Goal: Task Accomplishment & Management: Use online tool/utility

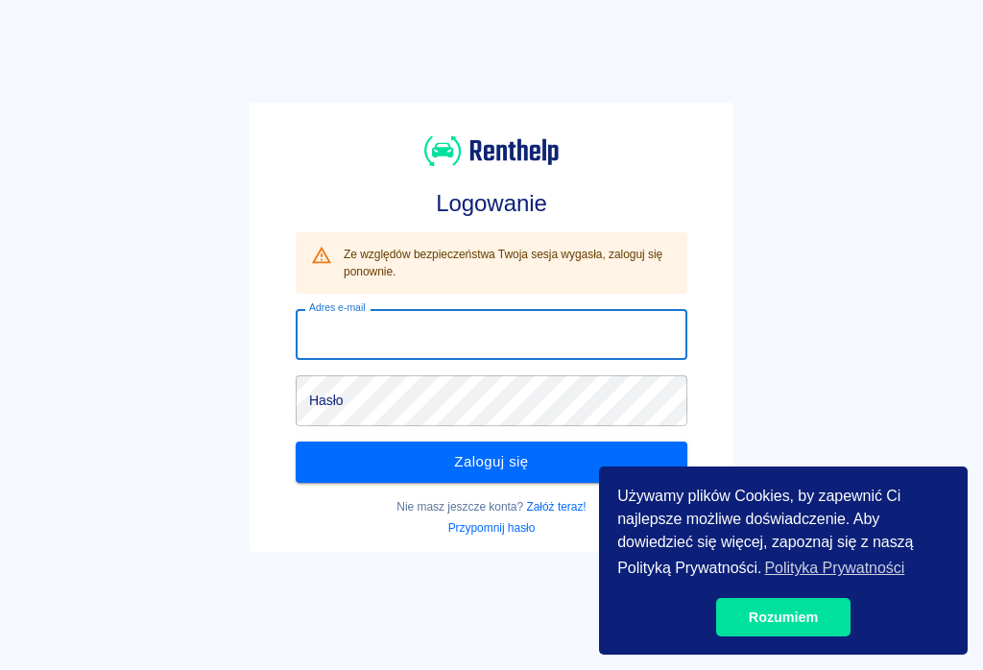
click at [329, 344] on input "Adres e-mail" at bounding box center [492, 334] width 392 height 51
click at [326, 327] on input "Adres e-mail" at bounding box center [492, 334] width 392 height 51
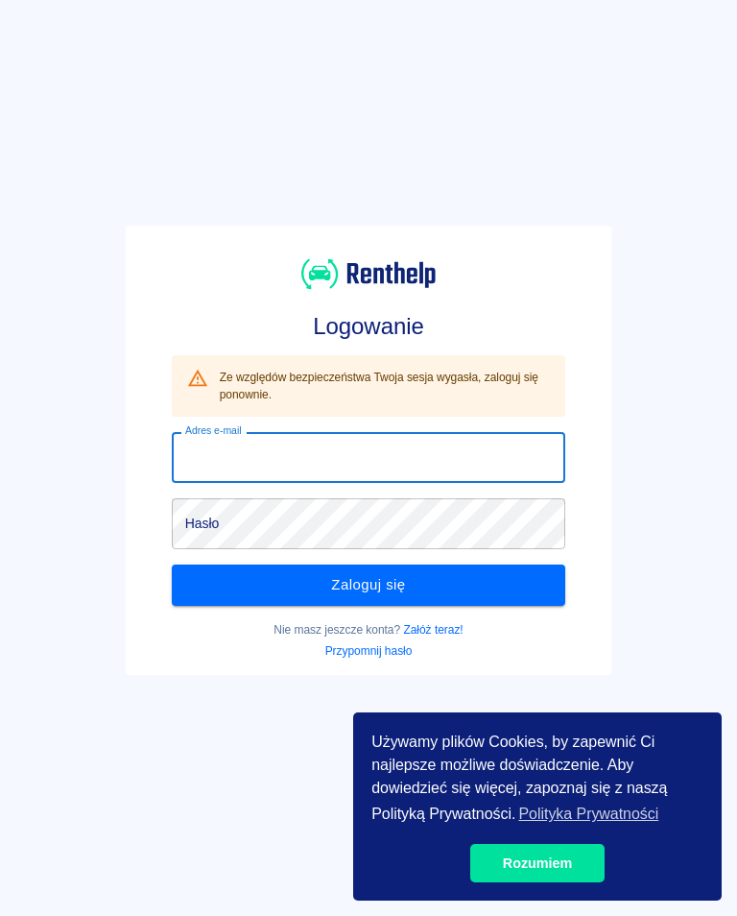
click at [216, 468] on input "Adres e-mail" at bounding box center [369, 457] width 394 height 51
click at [210, 451] on input "Adres e-mail" at bounding box center [369, 457] width 394 height 51
click at [209, 446] on input "Adres e-mail" at bounding box center [369, 457] width 394 height 51
click at [223, 454] on input "Adres e-mail" at bounding box center [369, 457] width 394 height 51
click at [218, 464] on input "Adres e-mail" at bounding box center [369, 457] width 394 height 51
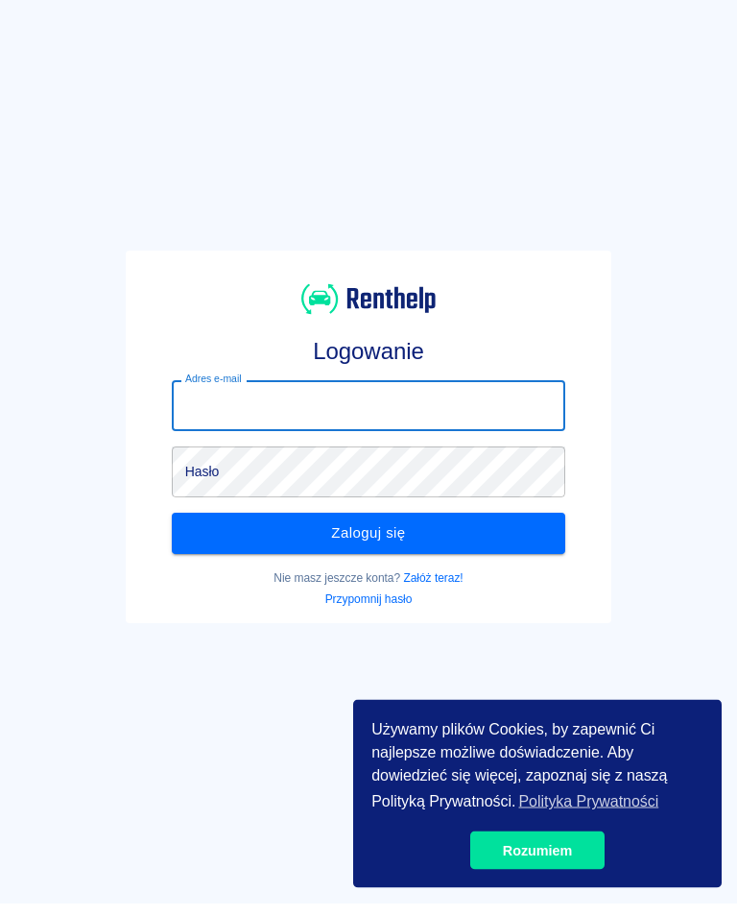
click at [200, 404] on input "Adres e-mail" at bounding box center [369, 419] width 394 height 51
type input "[EMAIL_ADDRESS][DOMAIN_NAME]"
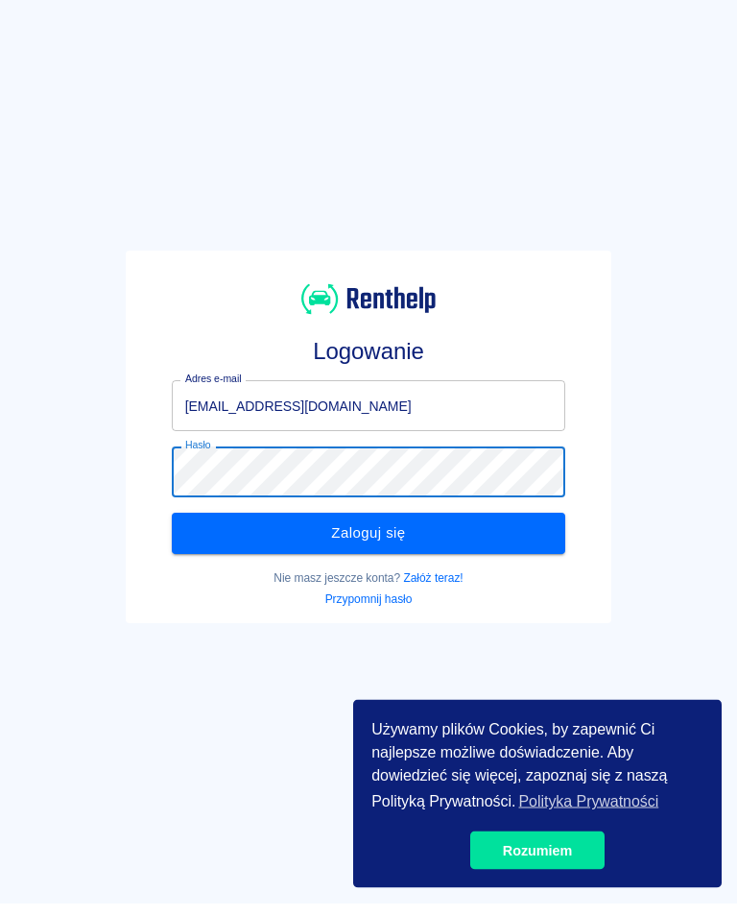
click at [379, 529] on button "Zaloguj się" at bounding box center [369, 546] width 394 height 40
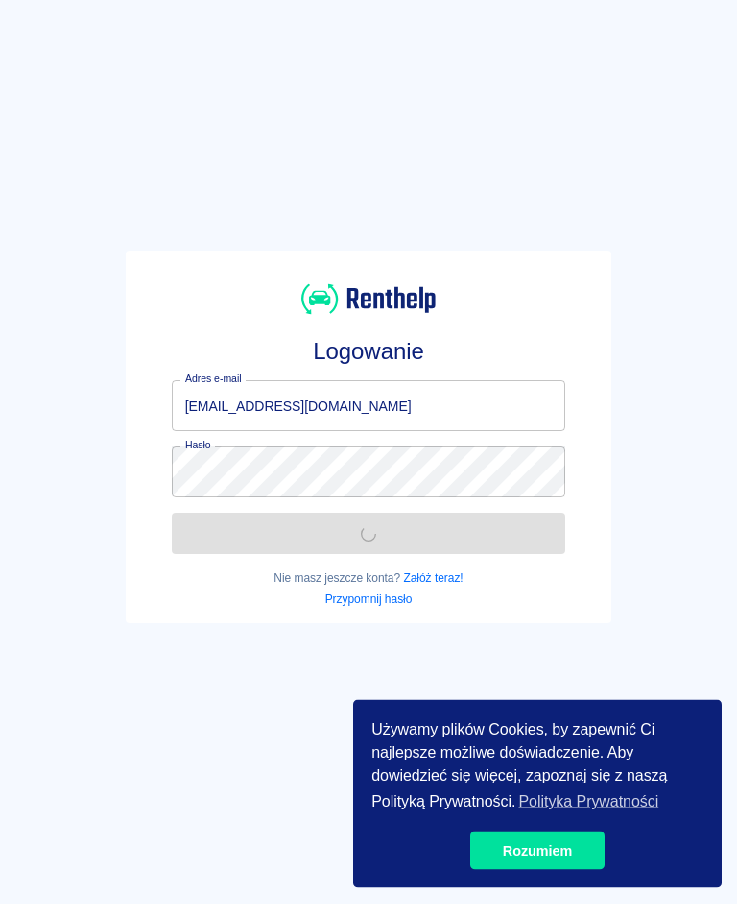
scroll to position [13, 0]
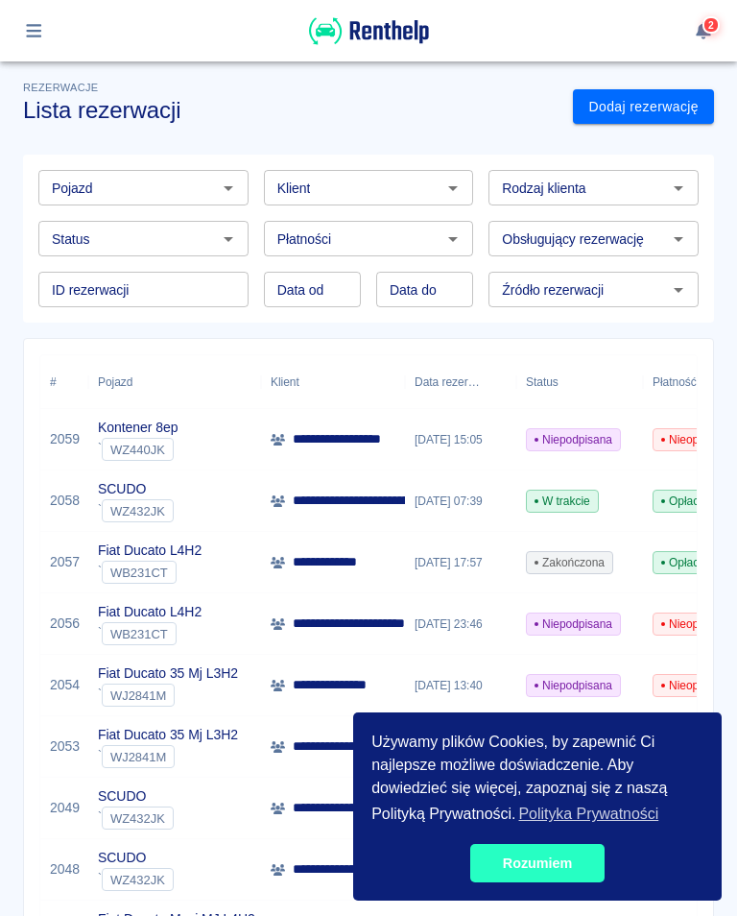
click at [544, 859] on link "Rozumiem" at bounding box center [537, 863] width 134 height 38
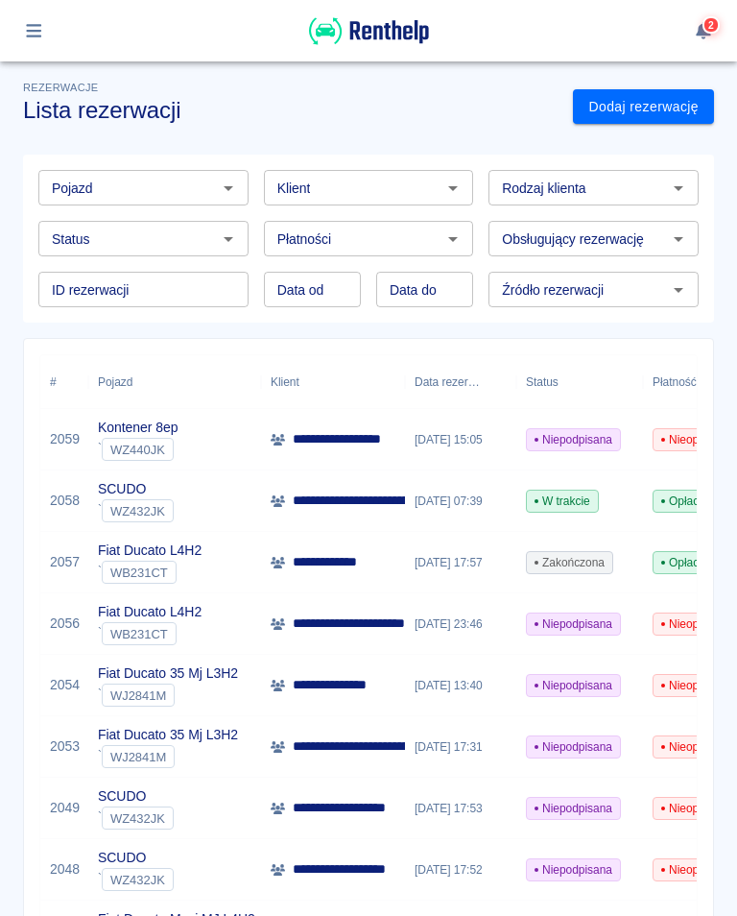
click at [557, 440] on span "Niepodpisana" at bounding box center [573, 439] width 93 height 17
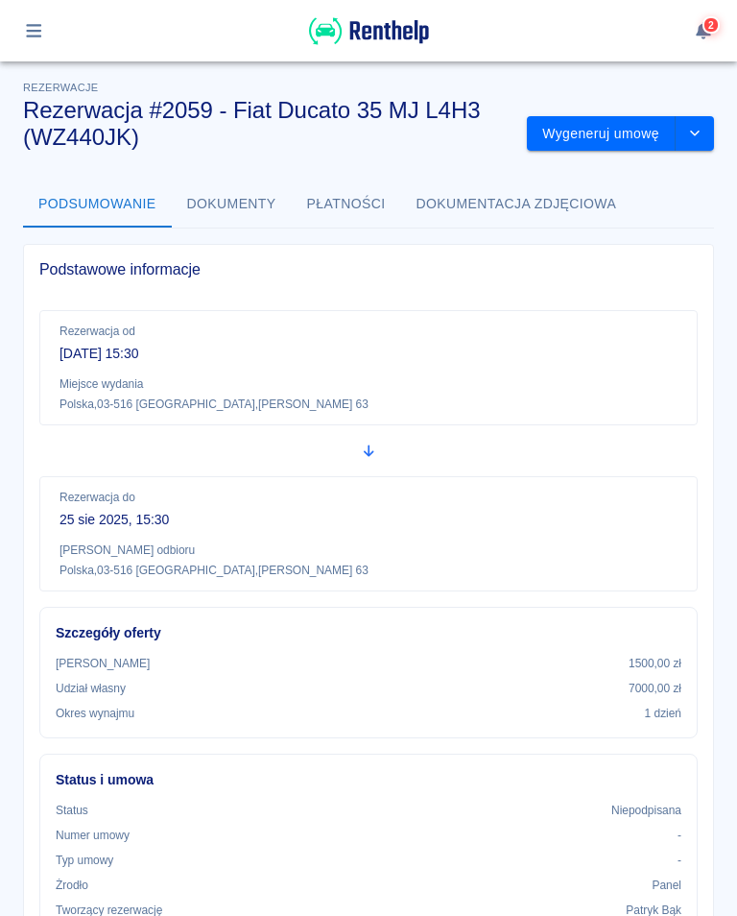
click at [590, 122] on button "Wygeneruj umowę" at bounding box center [601, 134] width 149 height 36
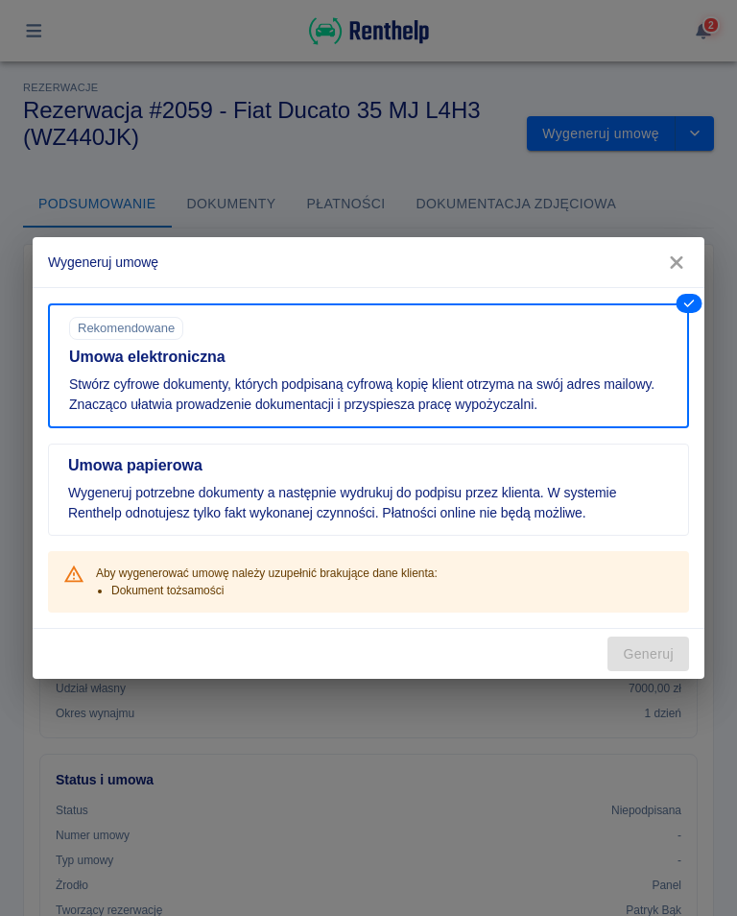
click at [677, 260] on icon "button" at bounding box center [676, 262] width 25 height 20
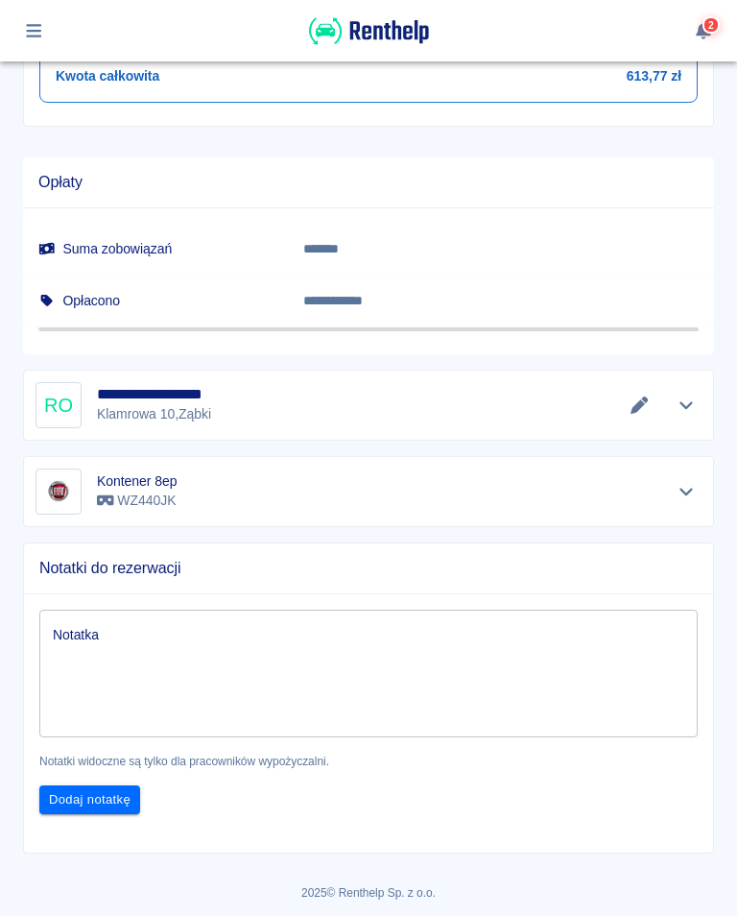
click at [643, 398] on icon "Edytuj dane" at bounding box center [639, 404] width 17 height 17
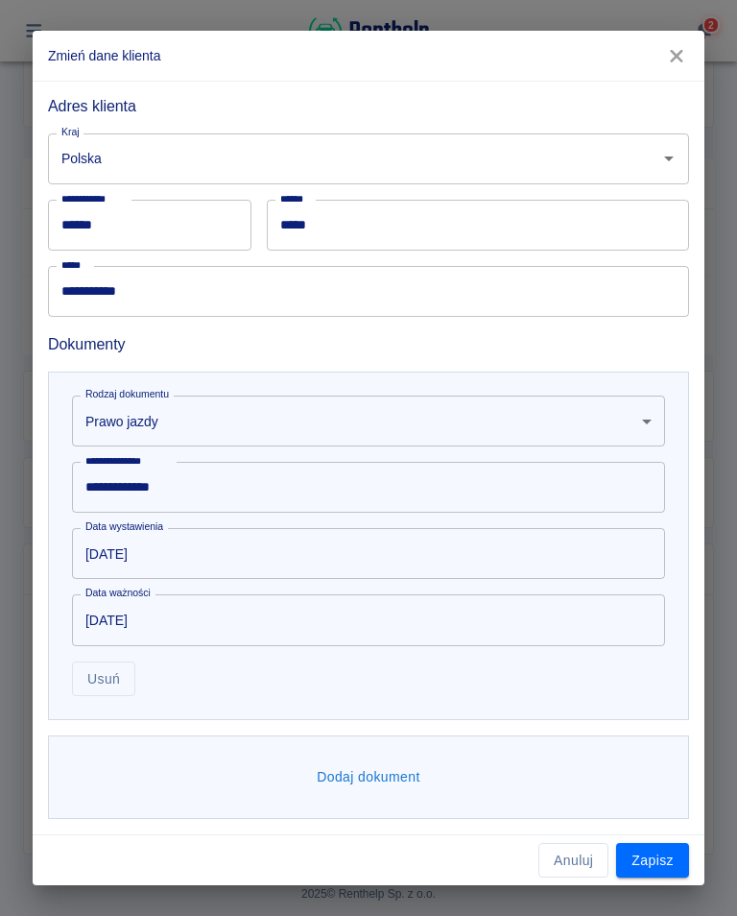
scroll to position [427, 0]
click at [377, 785] on button "Dodaj dokument" at bounding box center [368, 778] width 119 height 36
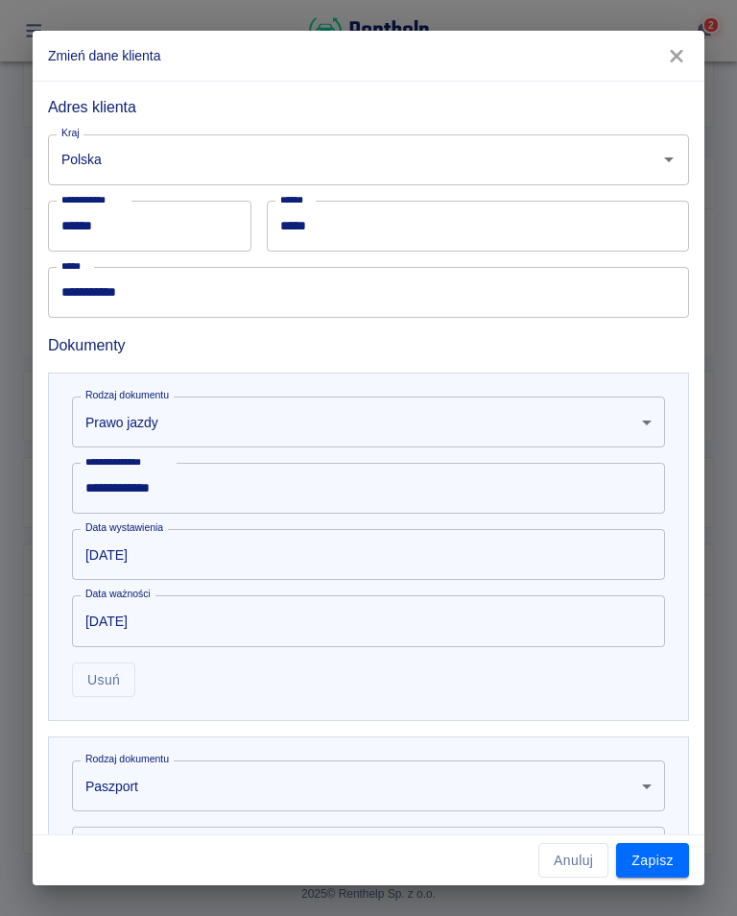
click at [128, 792] on body "Używamy plików Cookies, by zapewnić Ci najlepsze możliwe doświadczenie. Aby dow…" at bounding box center [368, 458] width 737 height 916
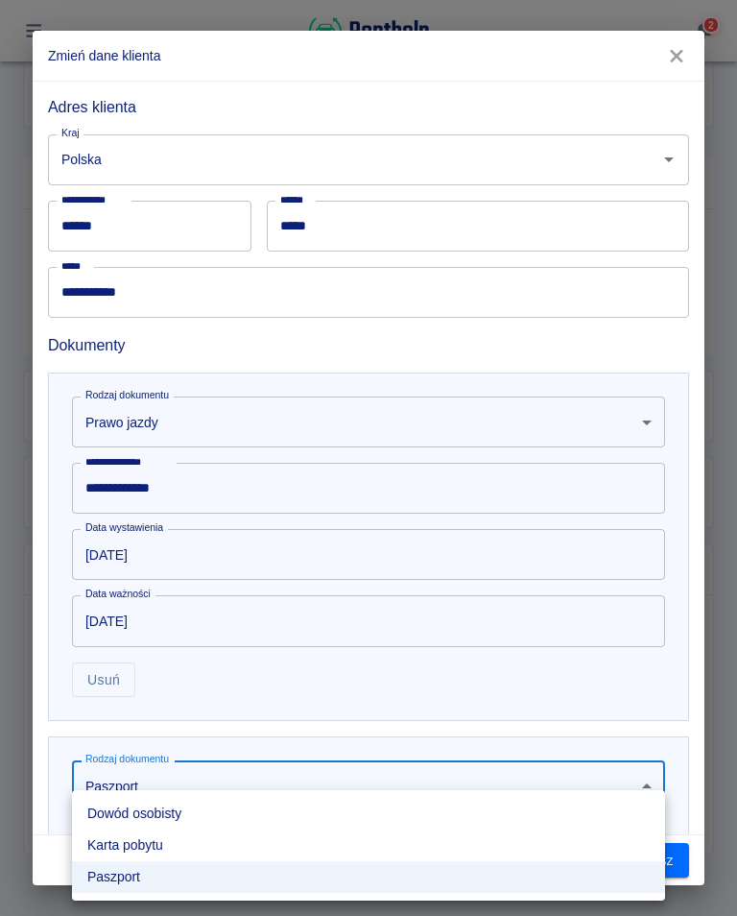
click at [138, 820] on li "Dowód osobisty" at bounding box center [368, 814] width 593 height 32
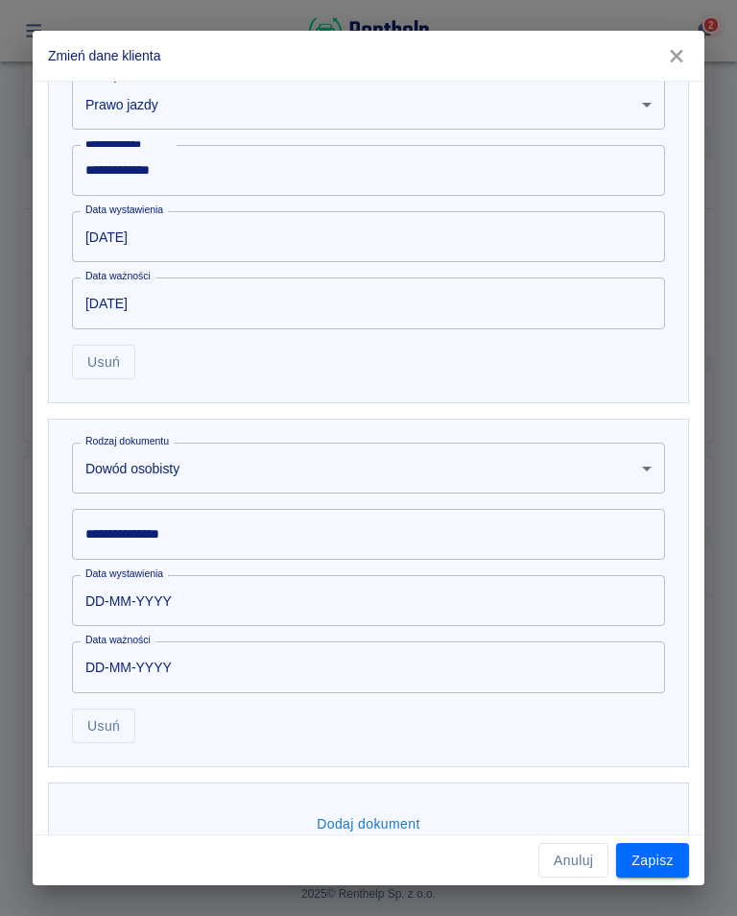
scroll to position [747, 0]
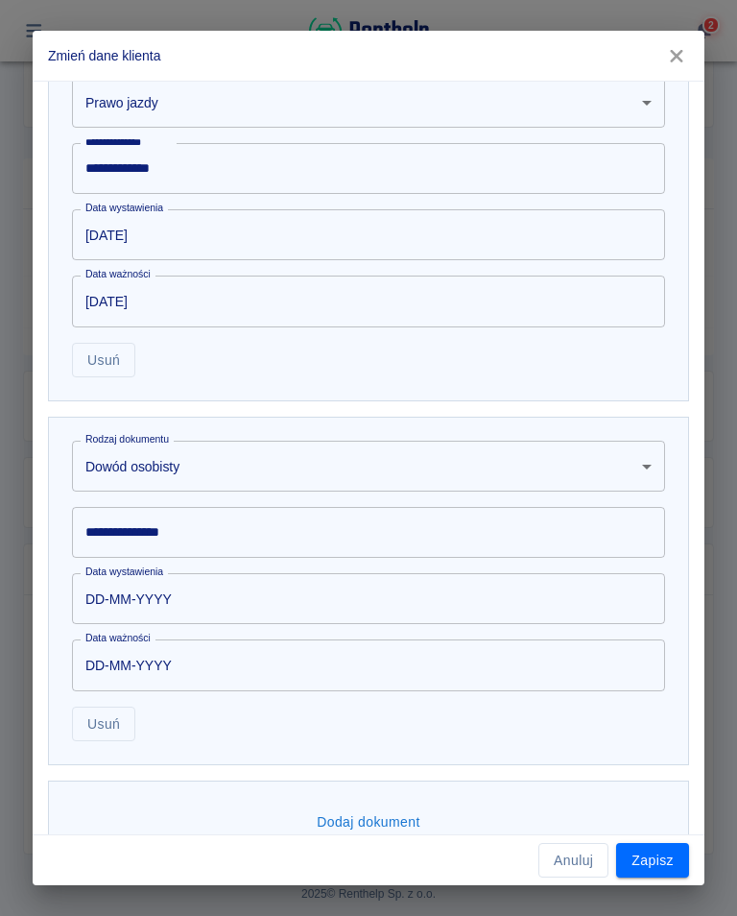
click at [168, 606] on input "DD-MM-YYYY" at bounding box center [362, 598] width 580 height 51
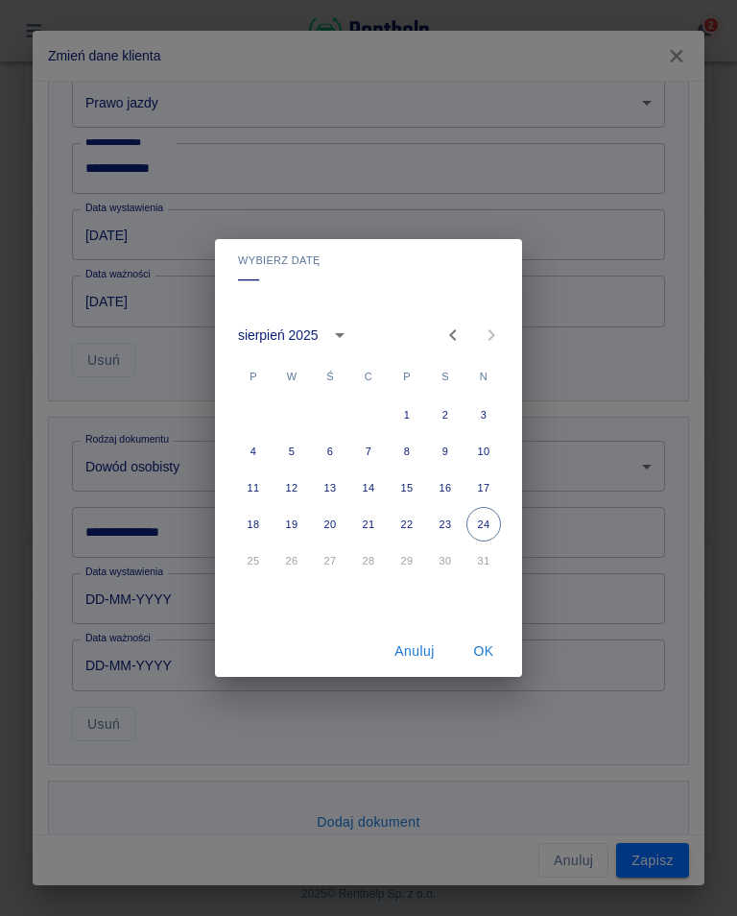
click at [137, 527] on div "Wybierz datę –– [DATE] P W Ś C P S N 1 2 3 4 5 6 7 8 9 10 11 12 13 14 15 16 17 …" at bounding box center [368, 458] width 737 height 916
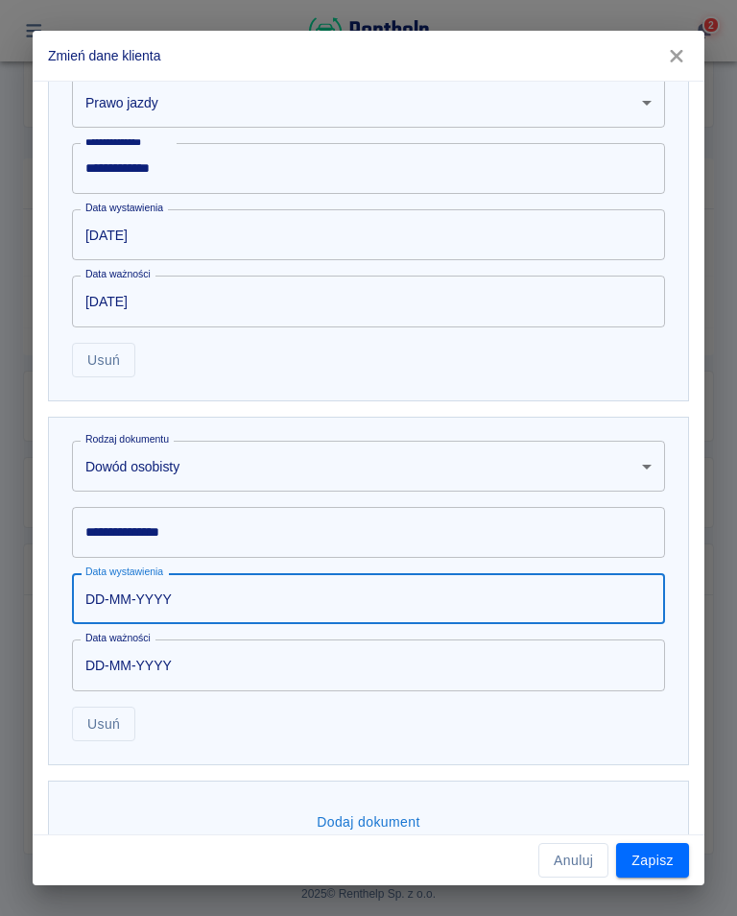
click at [157, 532] on div "**********" at bounding box center [368, 532] width 593 height 51
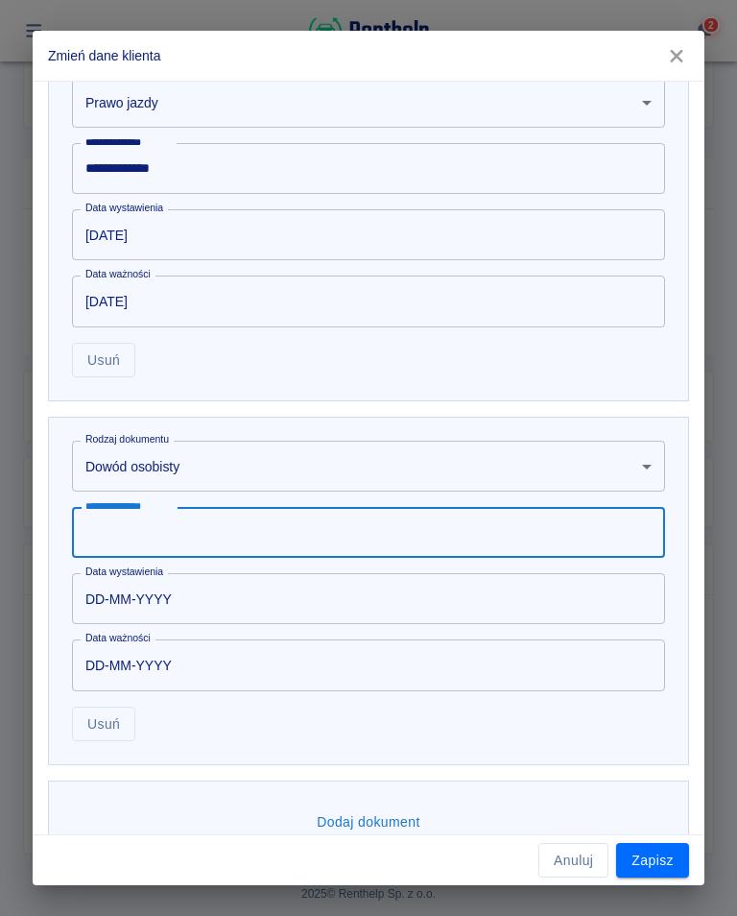
click at [121, 533] on input "**********" at bounding box center [368, 532] width 593 height 51
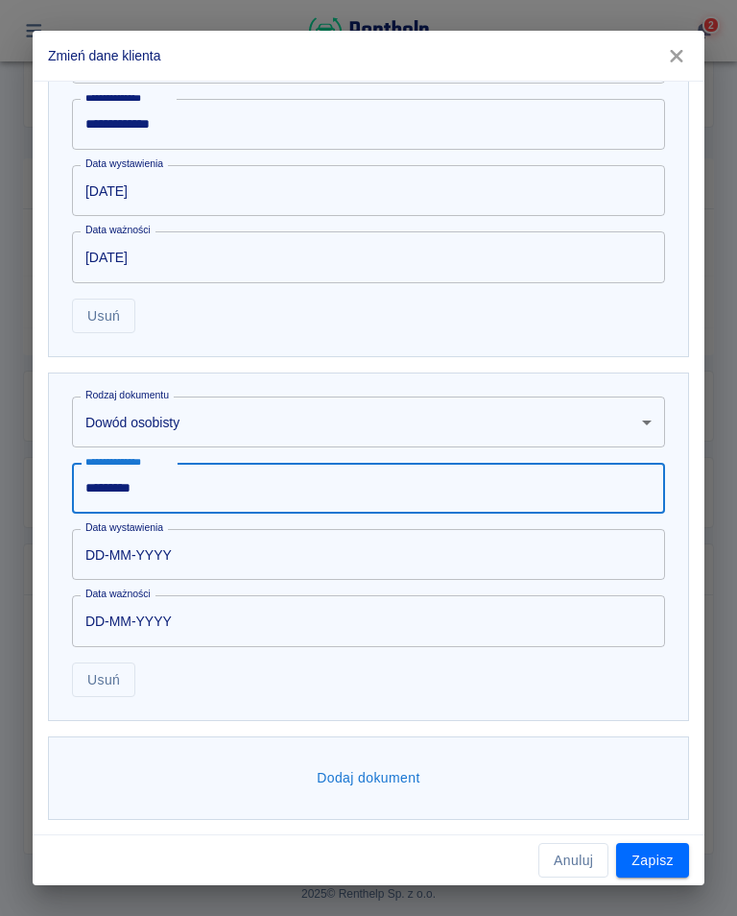
scroll to position [790, 0]
type input "*********"
click at [198, 557] on input "DD-MM-YYYY" at bounding box center [362, 555] width 580 height 51
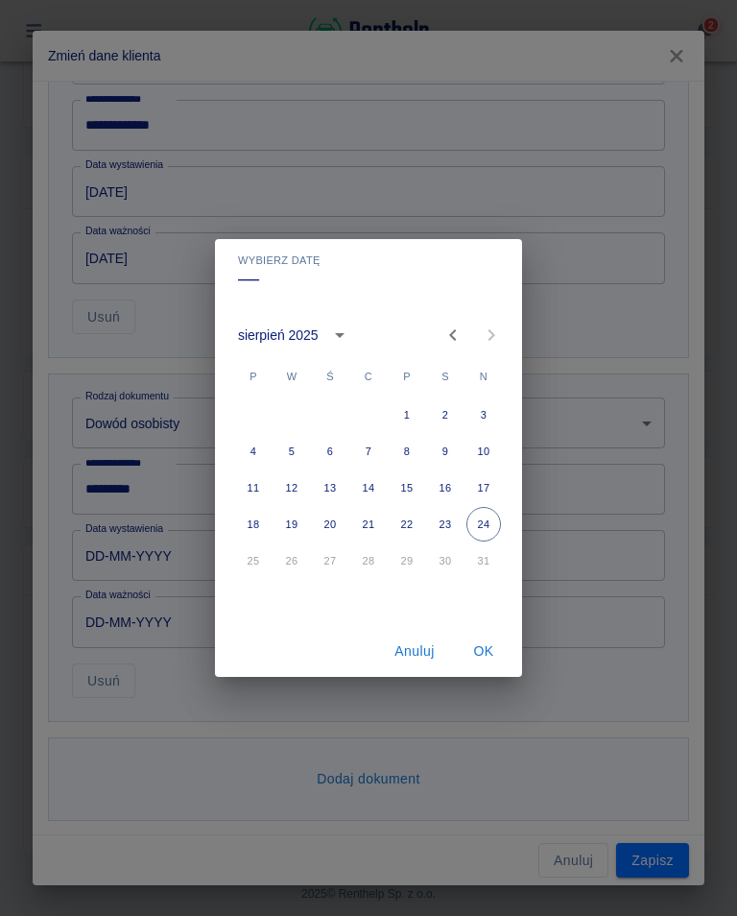
click at [340, 340] on icon "calendar view is open, switch to year view" at bounding box center [339, 334] width 23 height 23
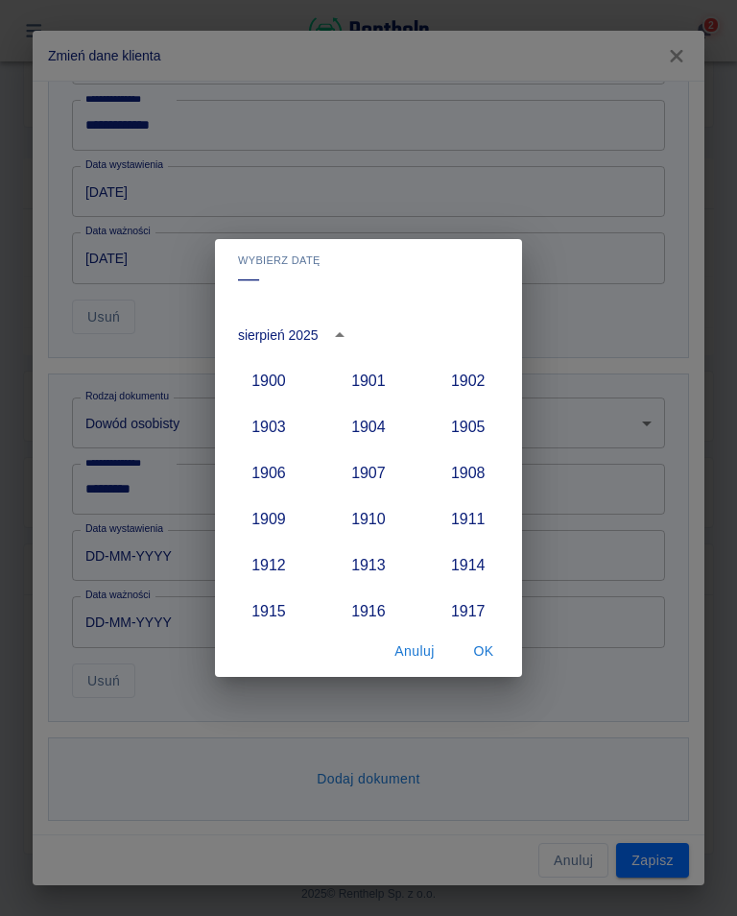
scroll to position [1778, 0]
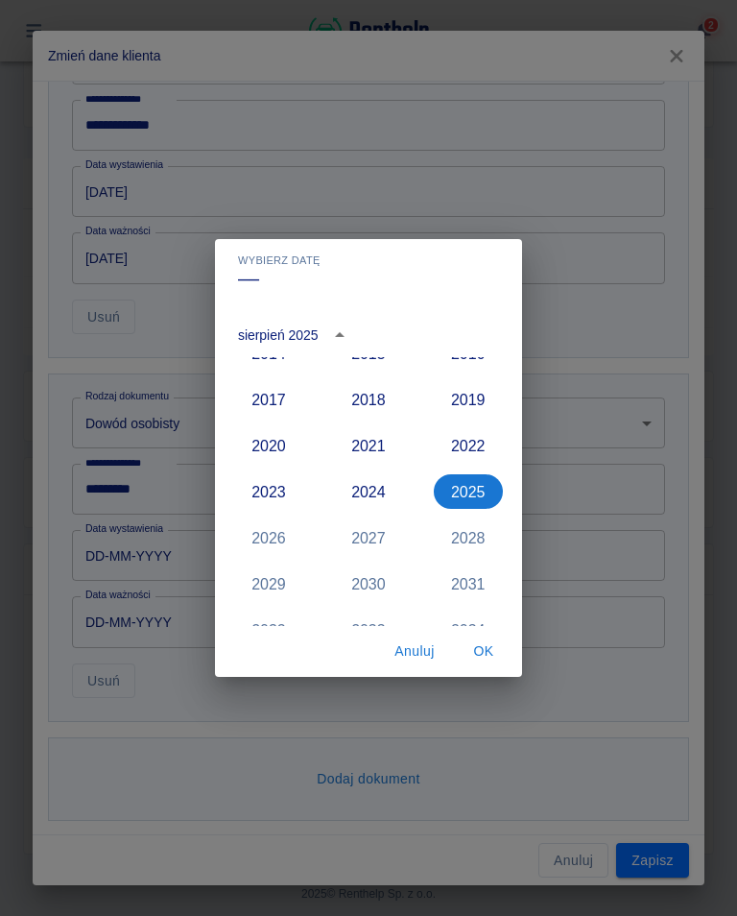
click at [365, 493] on button "2024" at bounding box center [368, 491] width 69 height 35
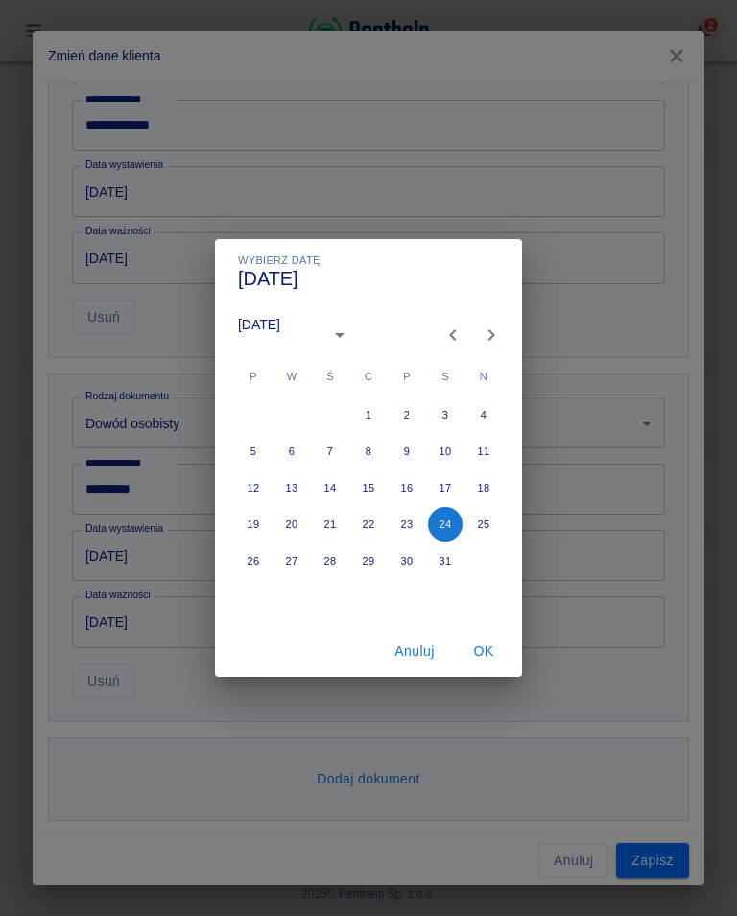
type input "[DATE]"
click at [498, 335] on icon "Next month" at bounding box center [491, 334] width 23 height 23
click at [301, 482] on button "10" at bounding box center [292, 487] width 35 height 35
type input "[DATE]"
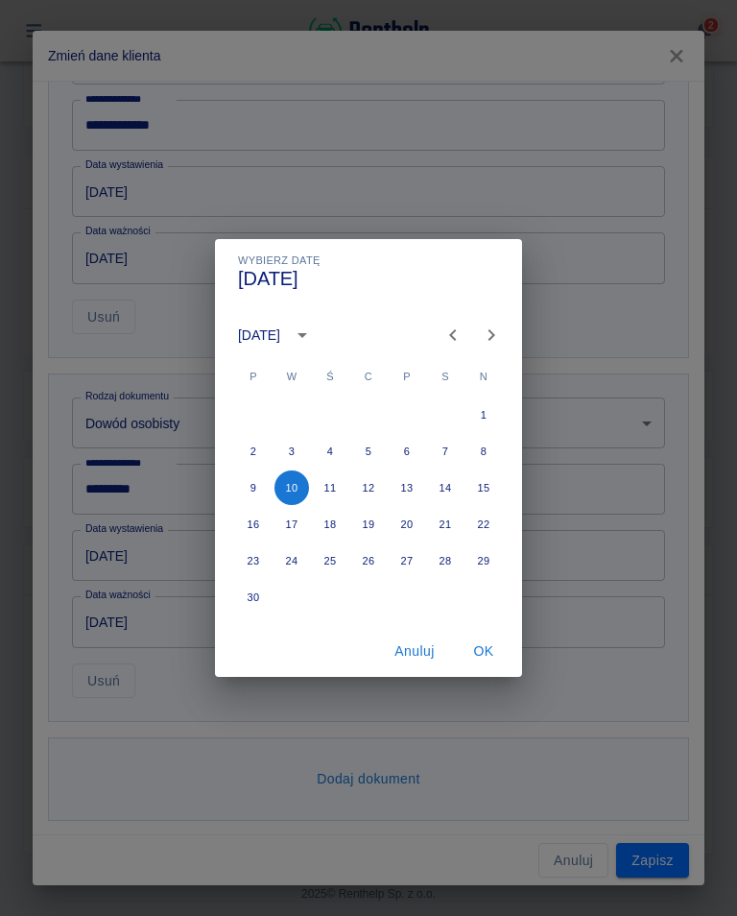
type input "[DATE]"
click at [473, 655] on button "OK" at bounding box center [483, 651] width 61 height 36
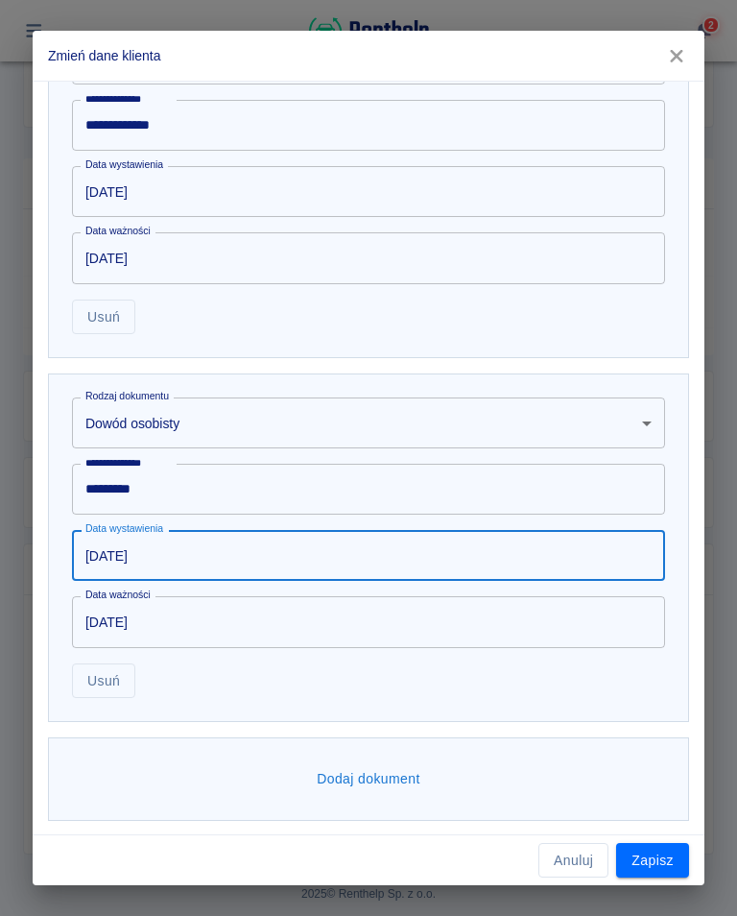
click at [659, 867] on button "Zapisz" at bounding box center [652, 861] width 73 height 36
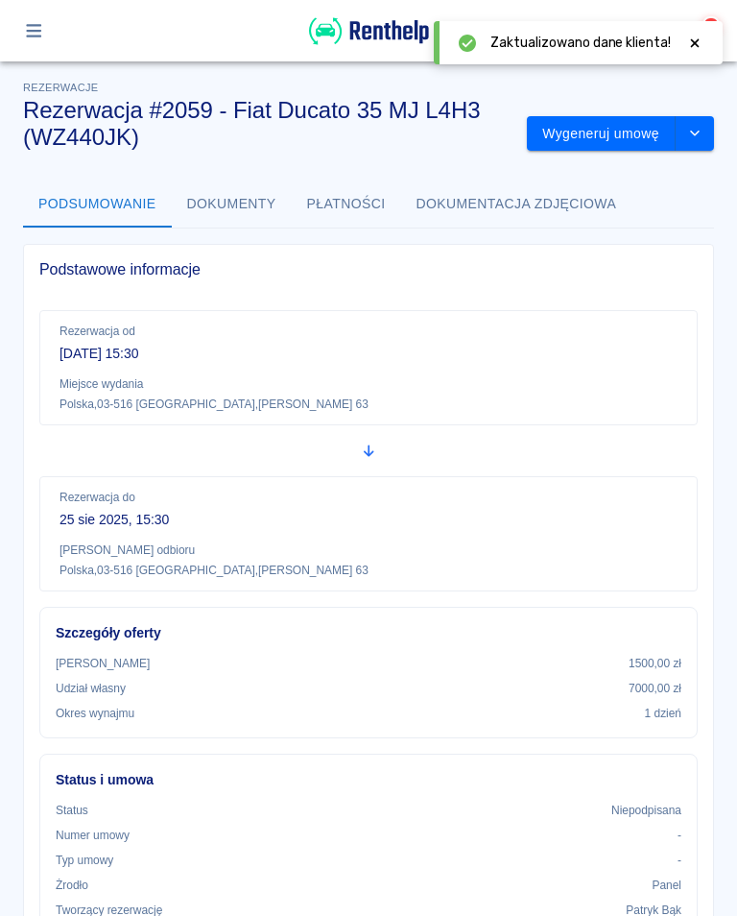
scroll to position [-1, 0]
click at [612, 41] on span "Zaktualizowano dane klienta!" at bounding box center [580, 43] width 180 height 20
click at [560, 42] on span "Zaktualizowano dane klienta!" at bounding box center [580, 43] width 180 height 20
click at [703, 36] on icon at bounding box center [694, 42] width 17 height 13
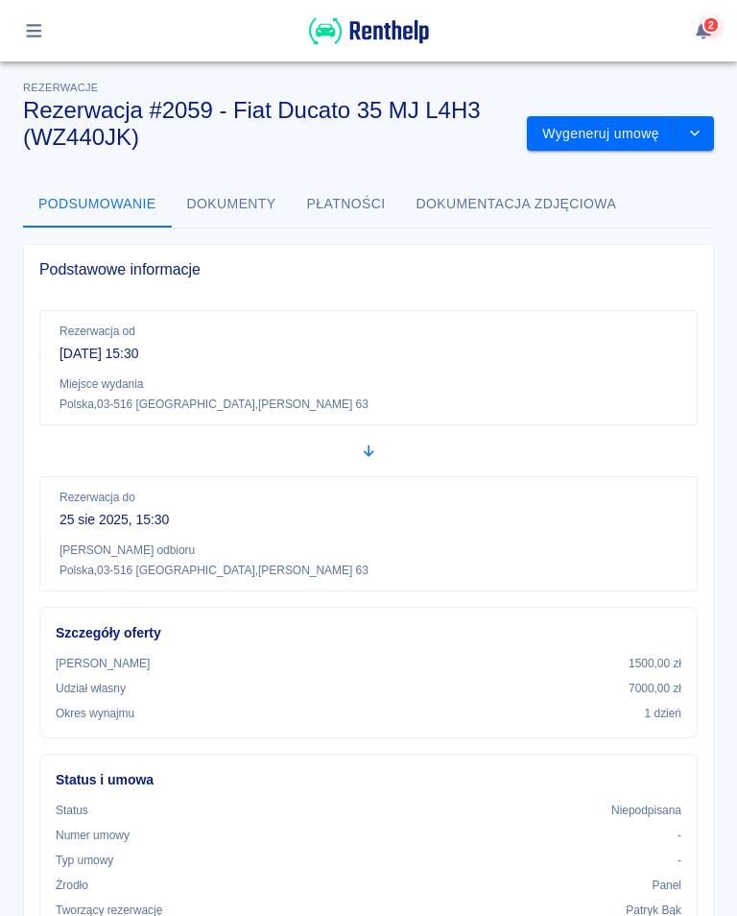
click at [593, 135] on button "Wygeneruj umowę" at bounding box center [601, 134] width 149 height 36
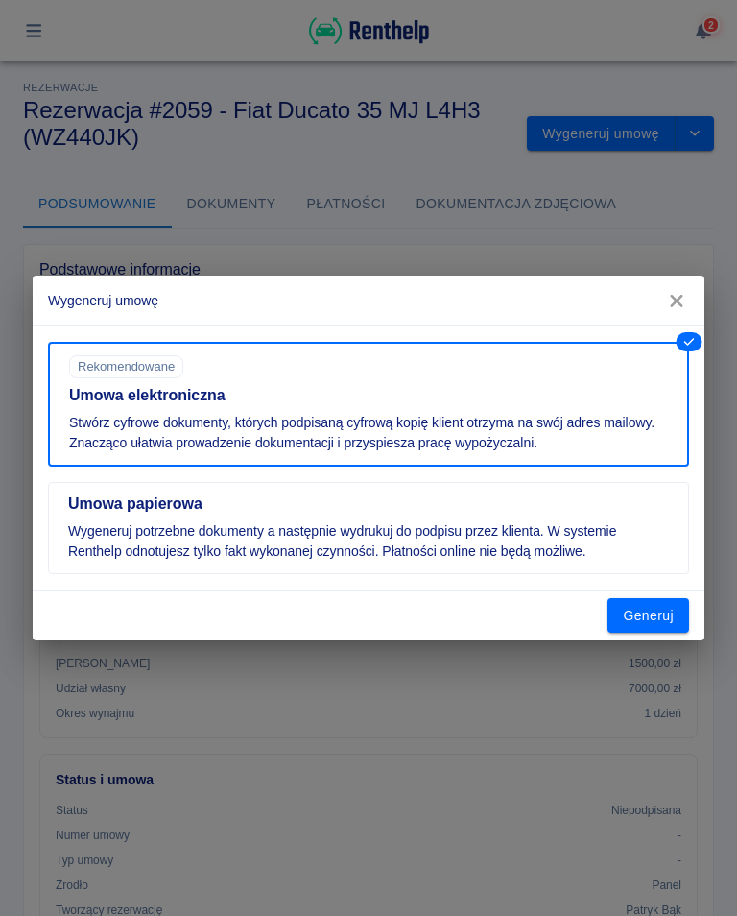
click at [646, 619] on button "Generuj" at bounding box center [649, 616] width 82 height 36
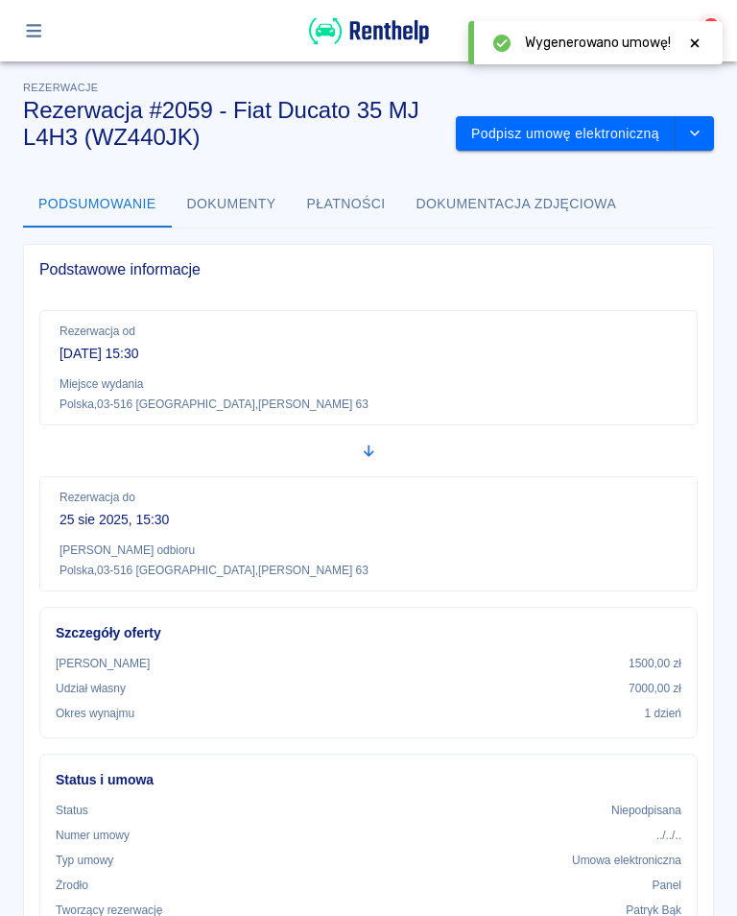
click at [702, 36] on icon at bounding box center [694, 42] width 17 height 13
click at [585, 132] on button "Podpisz umowę elektroniczną" at bounding box center [566, 134] width 220 height 36
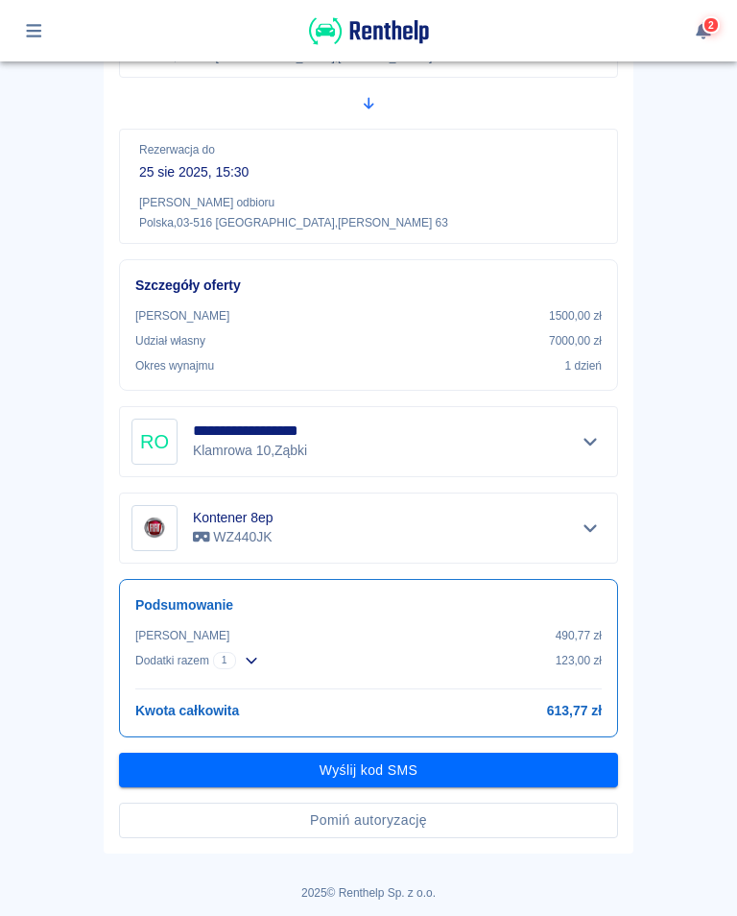
scroll to position [290, 0]
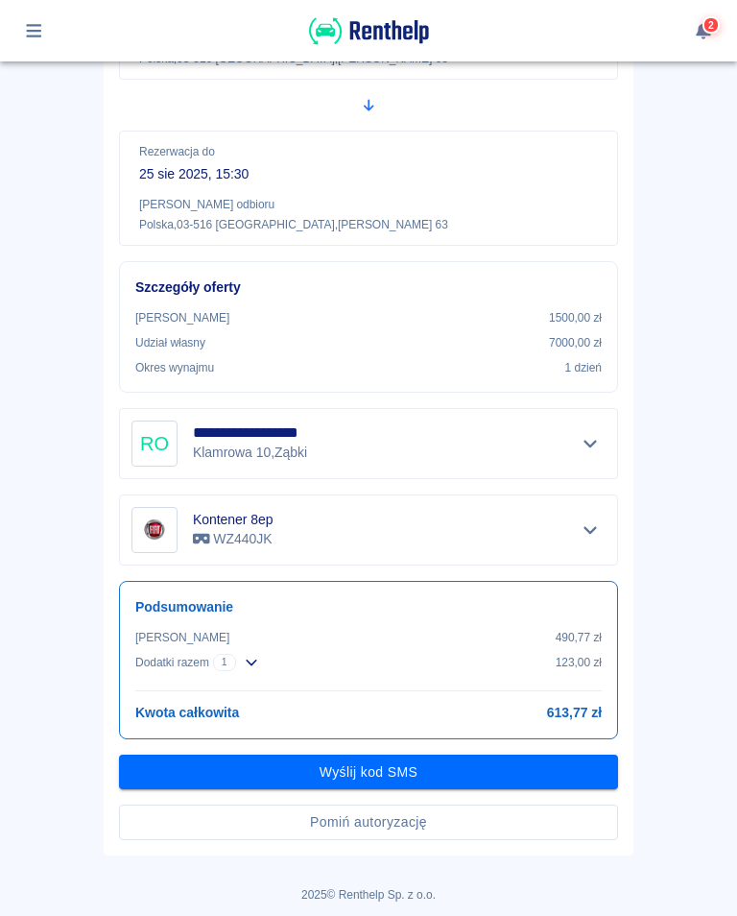
click at [361, 772] on button "Wyślij kod SMS" at bounding box center [368, 772] width 499 height 36
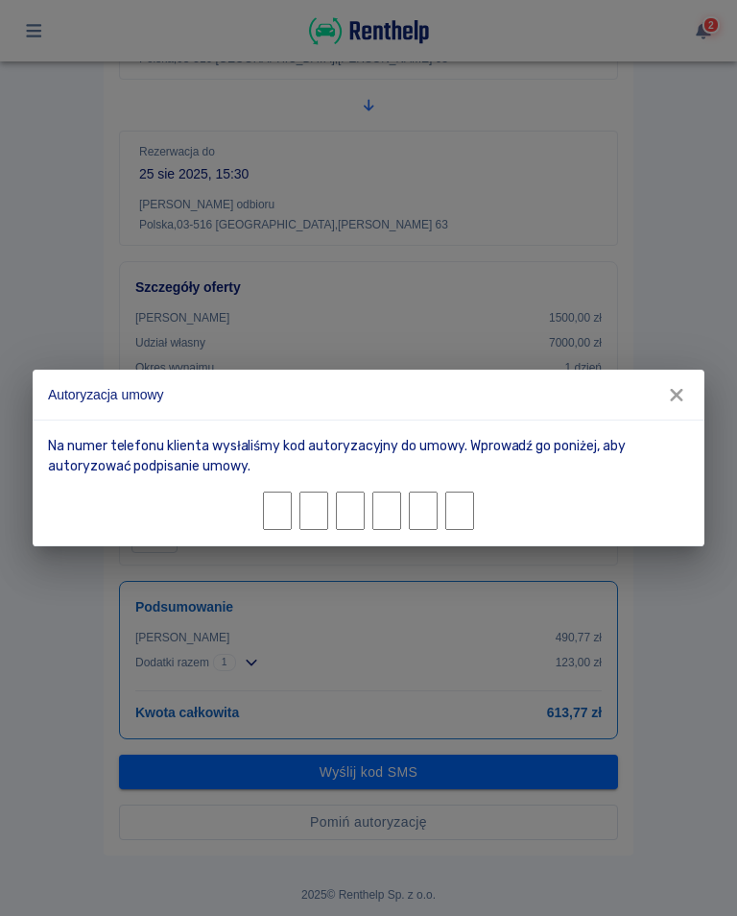
click at [286, 501] on input "Character 1." at bounding box center [277, 510] width 29 height 38
type input "1"
type input "7"
type input "4"
type input "9"
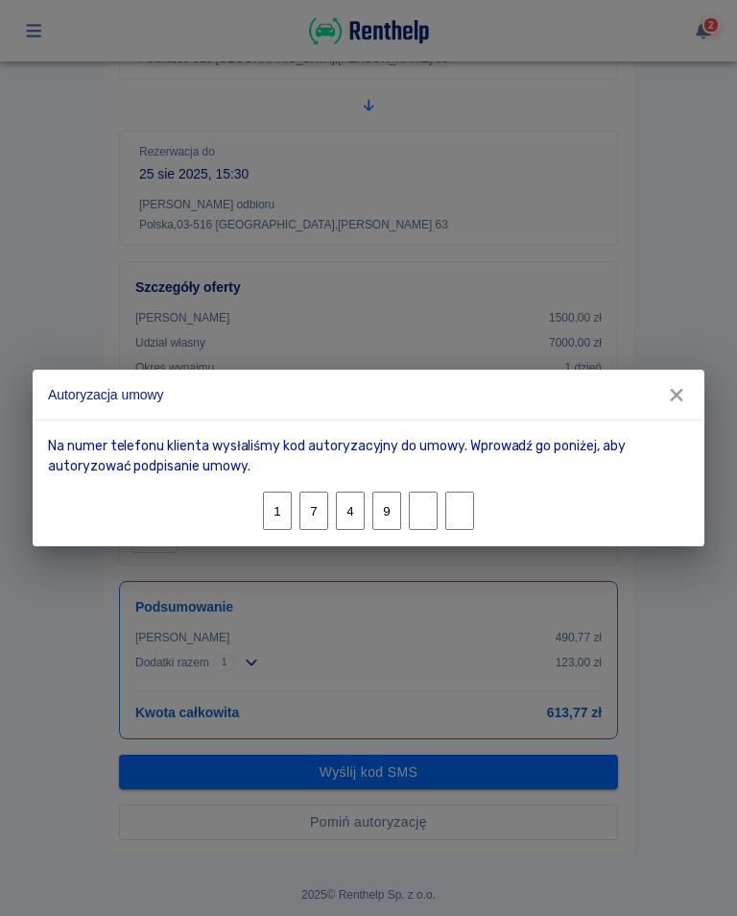
type input "5"
type input "8"
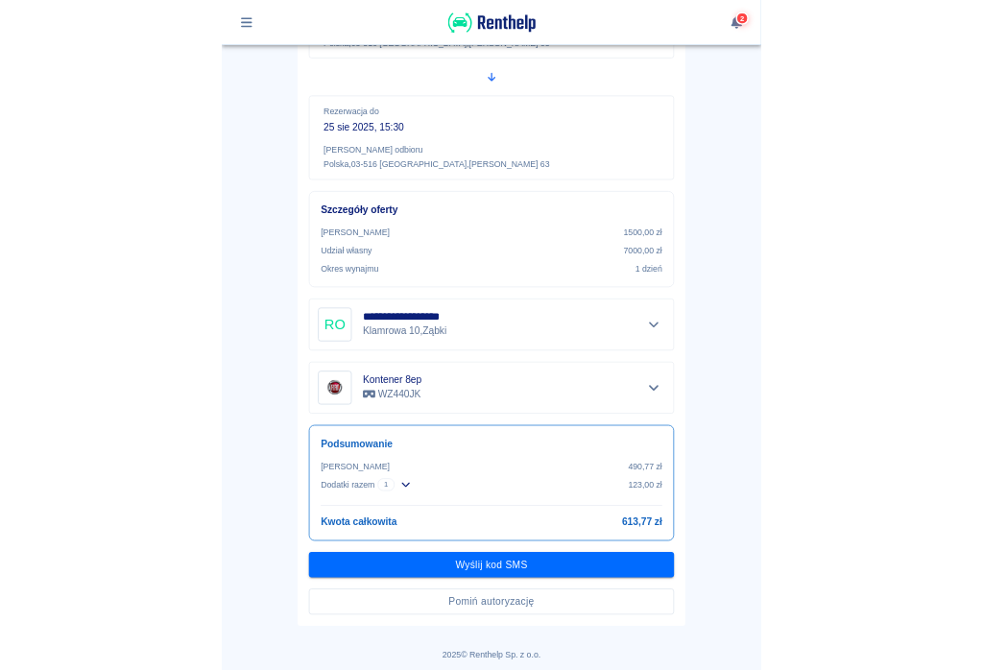
scroll to position [240, 0]
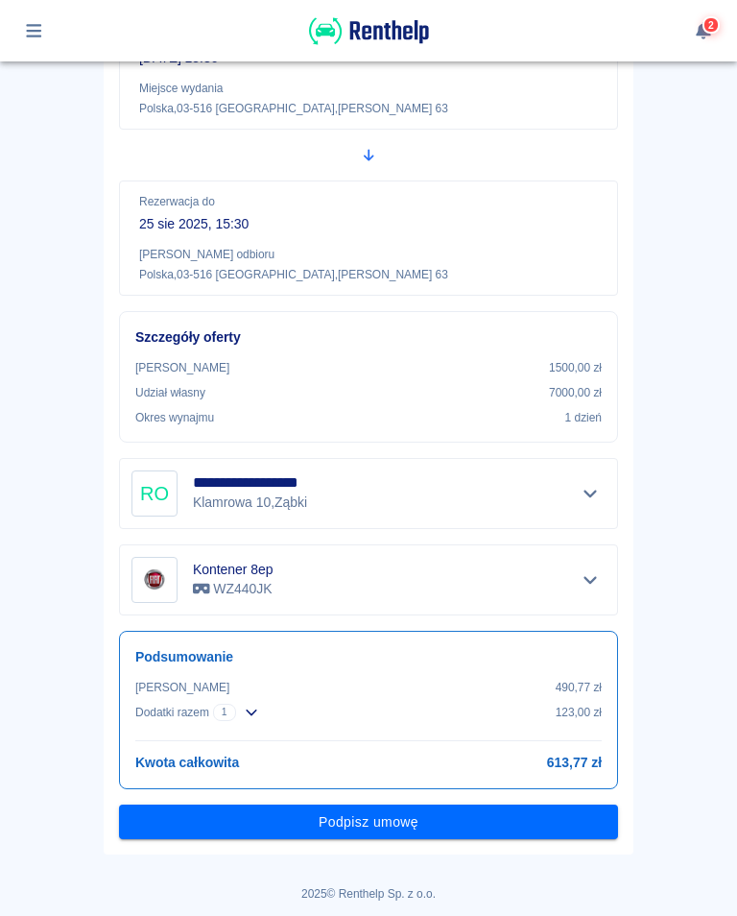
click at [388, 825] on button "Podpisz umowę" at bounding box center [368, 822] width 499 height 36
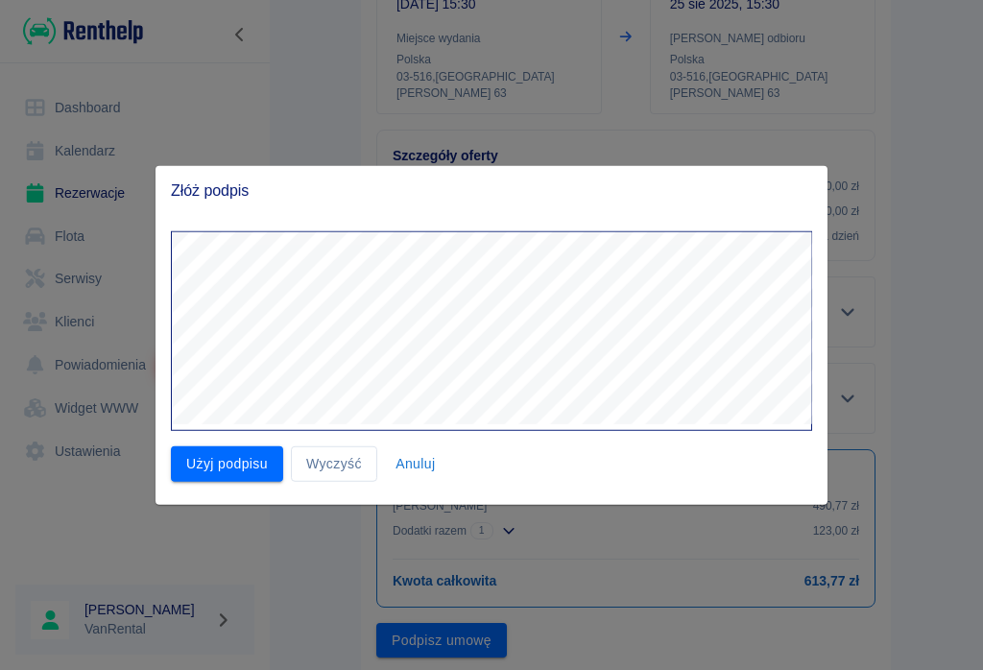
click at [221, 459] on button "Użyj podpisu" at bounding box center [227, 464] width 112 height 36
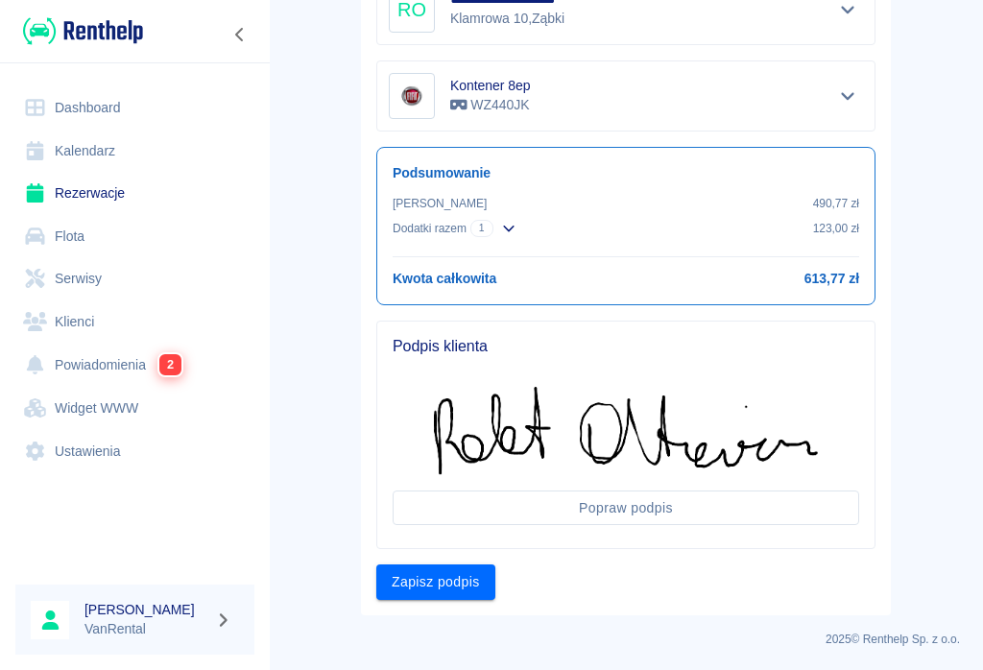
scroll to position [541, 0]
click at [431, 582] on button "Zapisz podpis" at bounding box center [435, 583] width 119 height 36
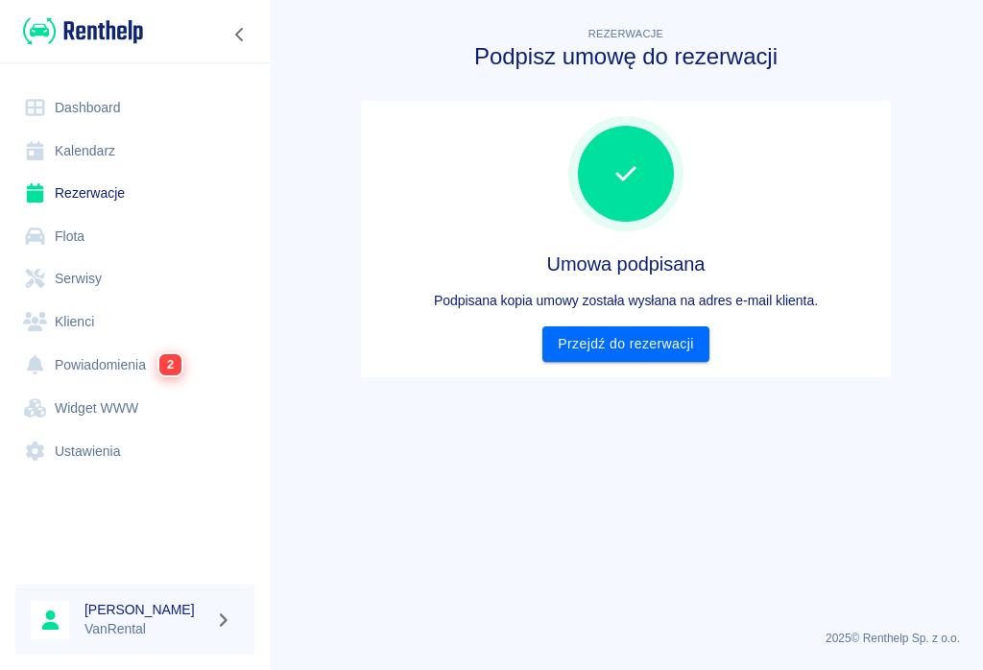
scroll to position [0, 0]
click at [618, 345] on link "Przejdź do rezerwacji" at bounding box center [625, 344] width 166 height 36
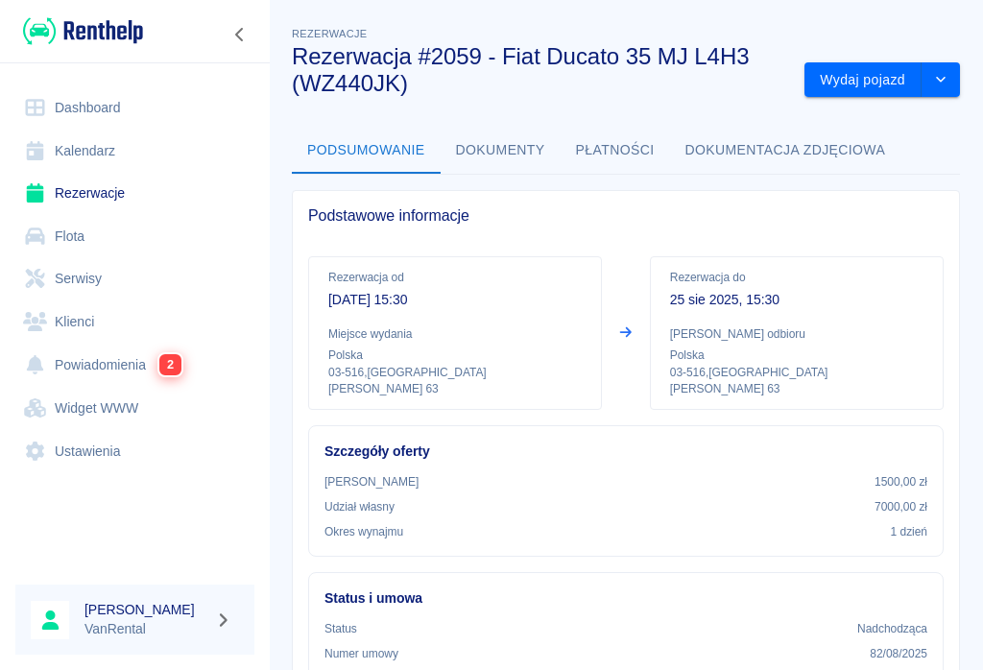
click at [736, 77] on button "Wydaj pojazd" at bounding box center [862, 80] width 117 height 36
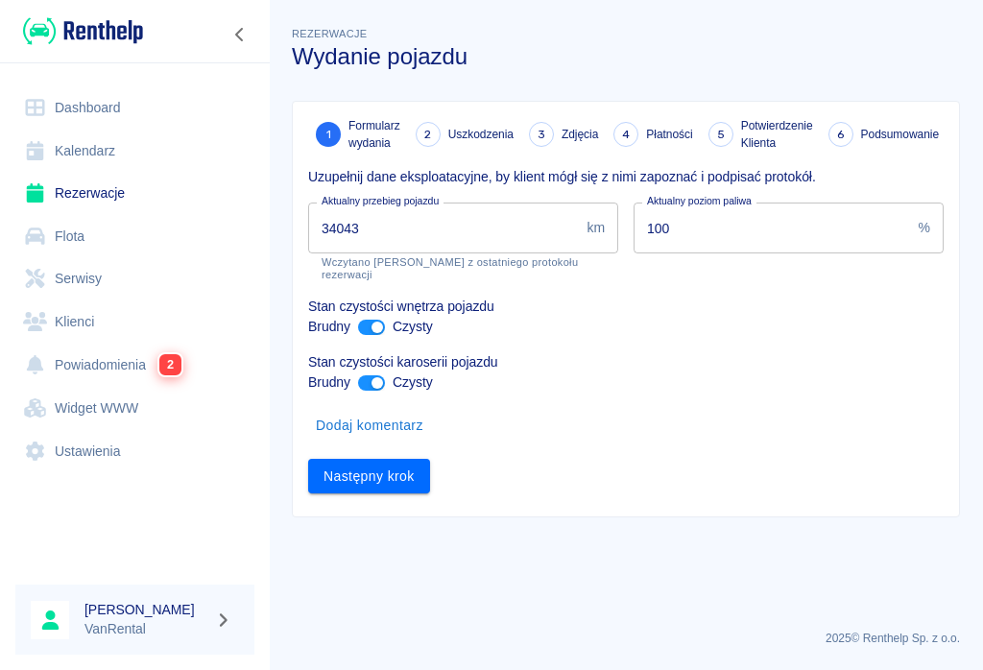
click at [390, 229] on input "34043" at bounding box center [443, 228] width 271 height 51
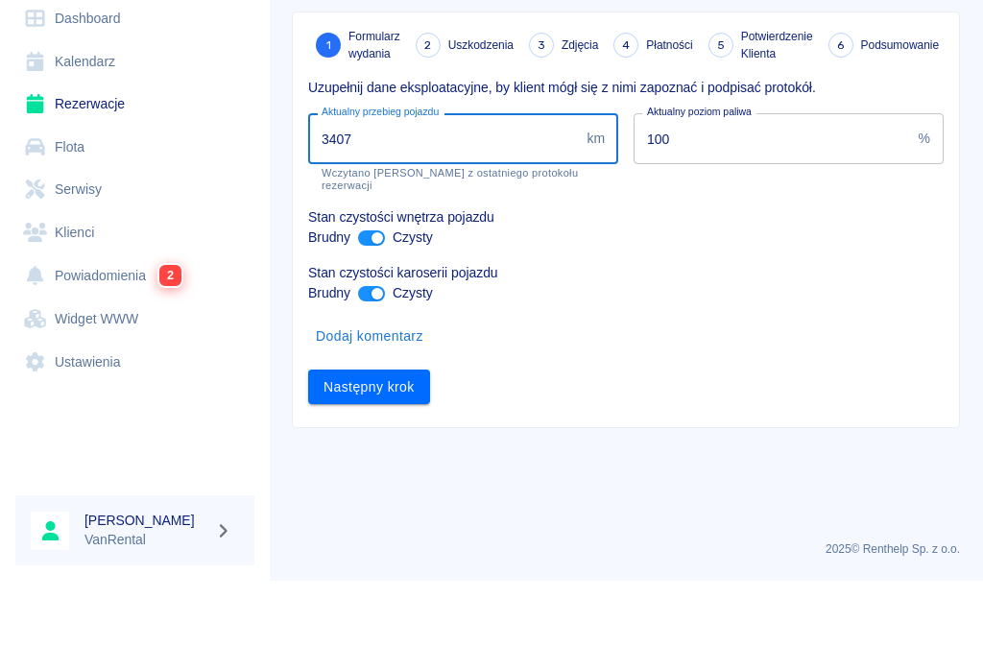
type input "34077"
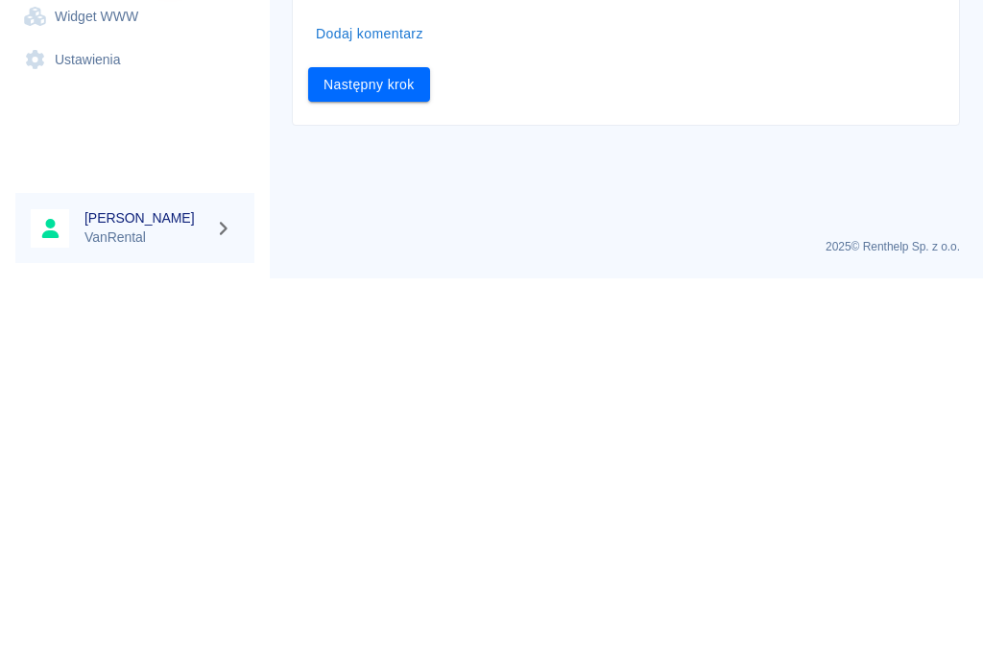
click at [358, 459] on button "Następny krok" at bounding box center [369, 477] width 122 height 36
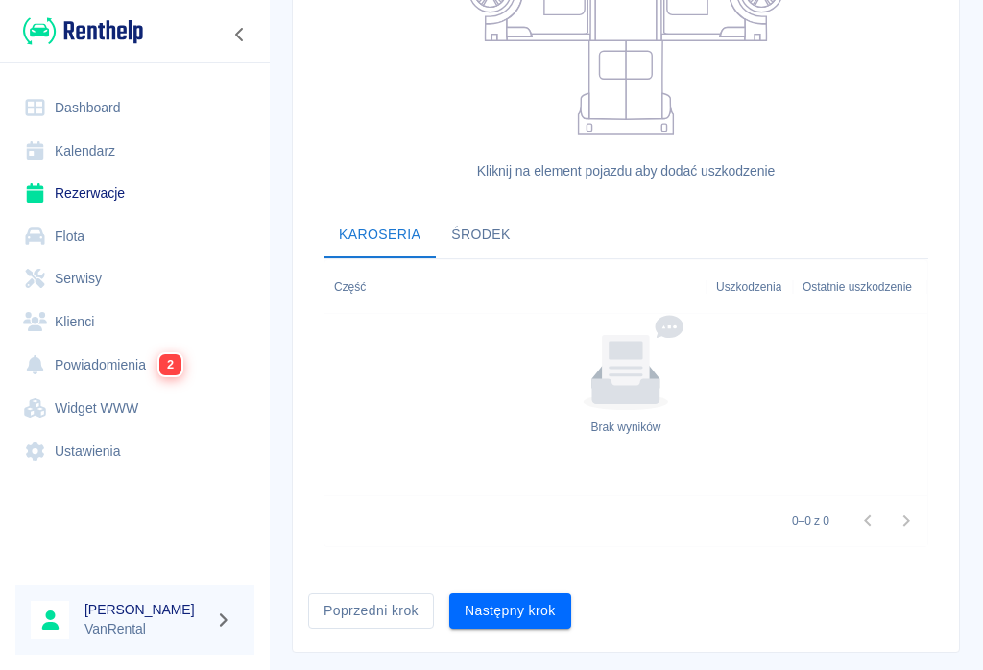
scroll to position [519, 0]
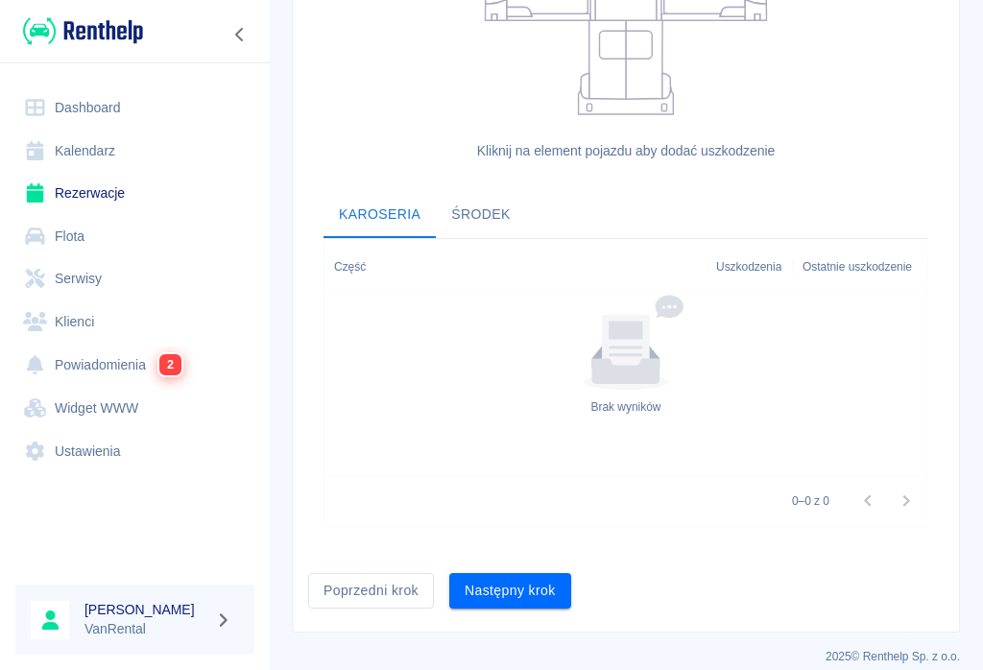
click at [507, 584] on button "Następny krok" at bounding box center [510, 591] width 122 height 36
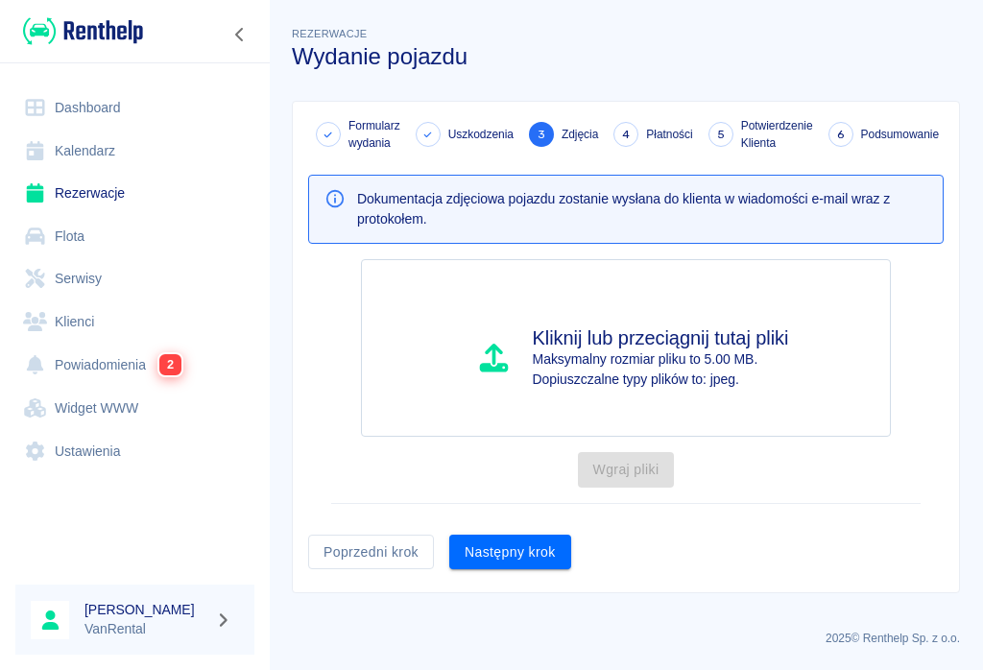
click at [519, 558] on button "Następny krok" at bounding box center [510, 553] width 122 height 36
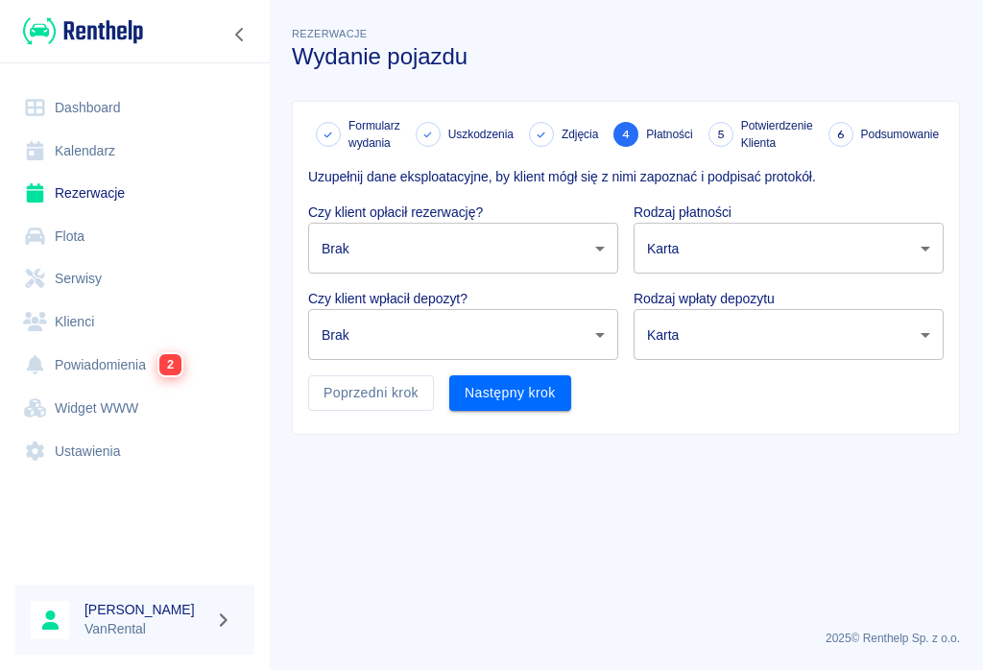
click at [603, 248] on body "Używamy plików Cookies, by zapewnić Ci najlepsze możliwe doświadczenie. Aby dow…" at bounding box center [491, 335] width 983 height 670
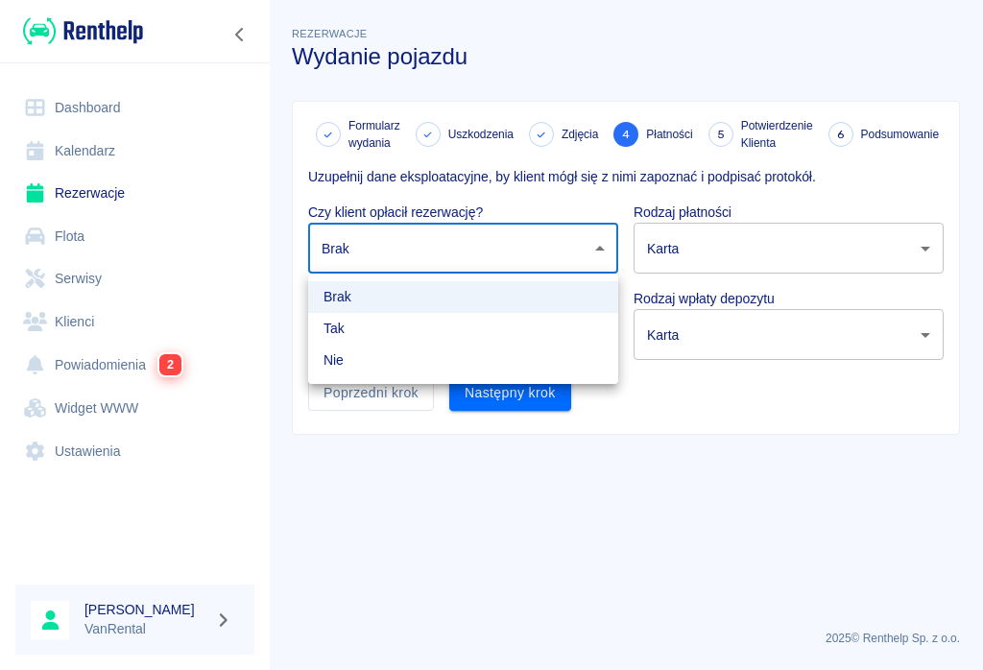
click at [344, 322] on li "Tak" at bounding box center [463, 329] width 310 height 32
type input "true"
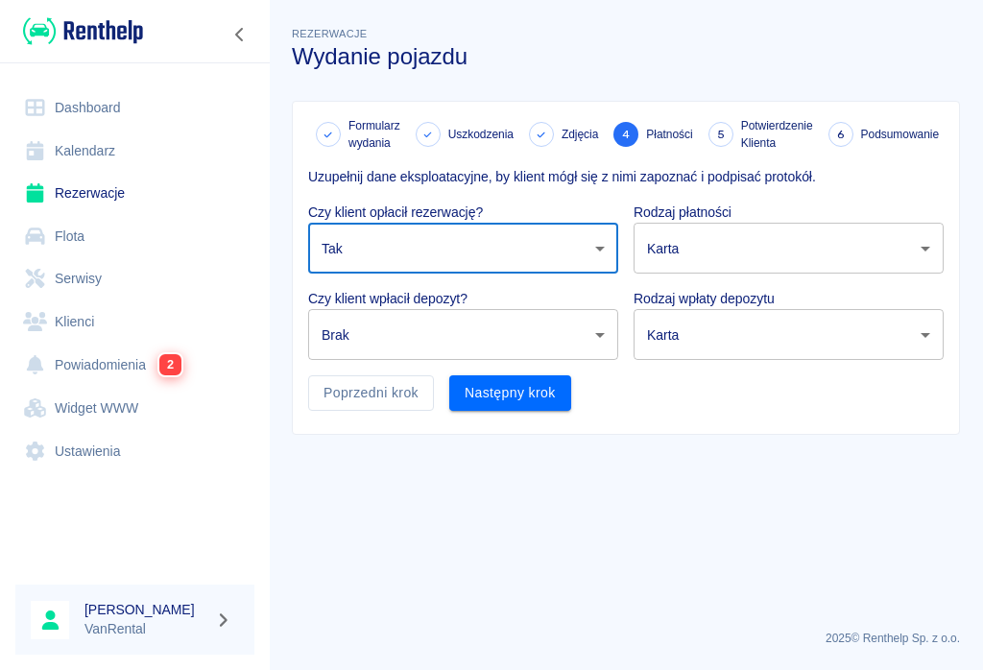
click at [591, 342] on body "Używamy plików Cookies, by zapewnić Ci najlepsze możliwe doświadczenie. Aby dow…" at bounding box center [491, 335] width 983 height 670
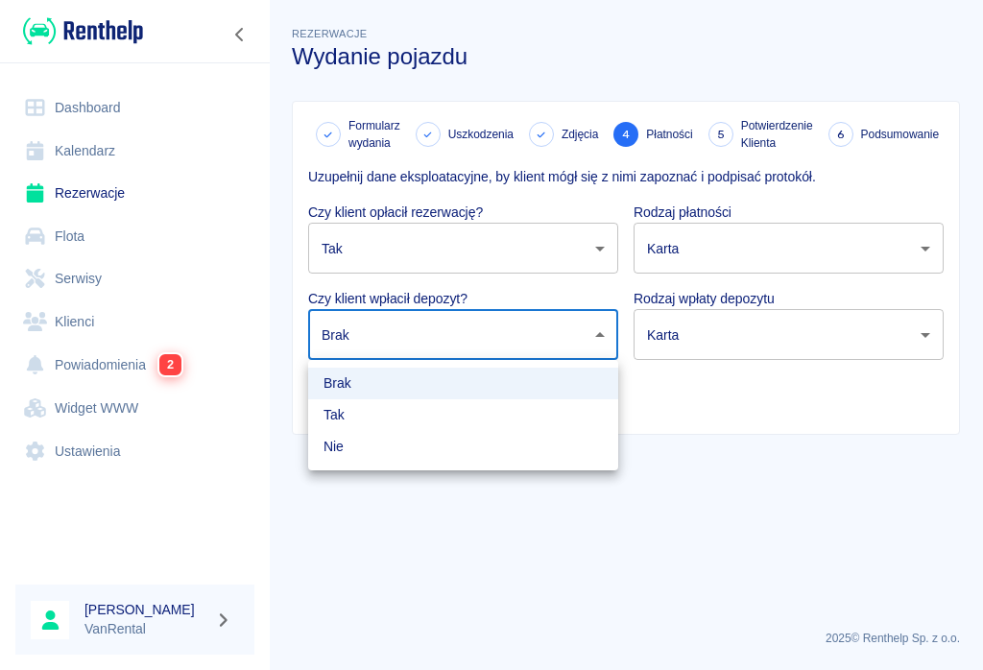
click at [342, 416] on li "Tak" at bounding box center [463, 415] width 310 height 32
type input "true"
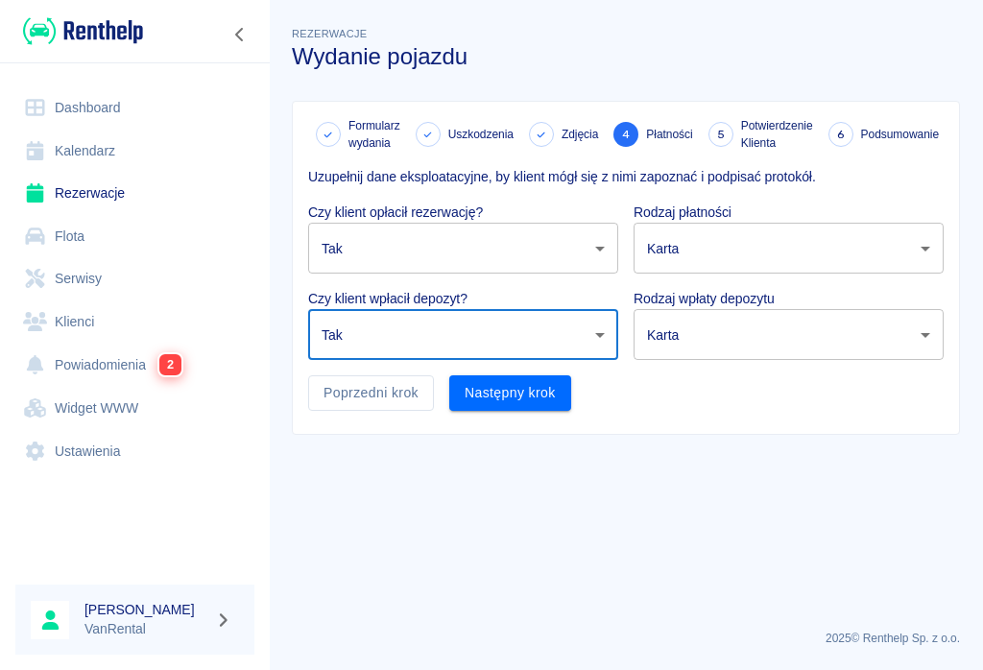
click at [736, 252] on body "Używamy plików Cookies, by zapewnić Ci najlepsze możliwe doświadczenie. Aby dow…" at bounding box center [491, 335] width 983 height 670
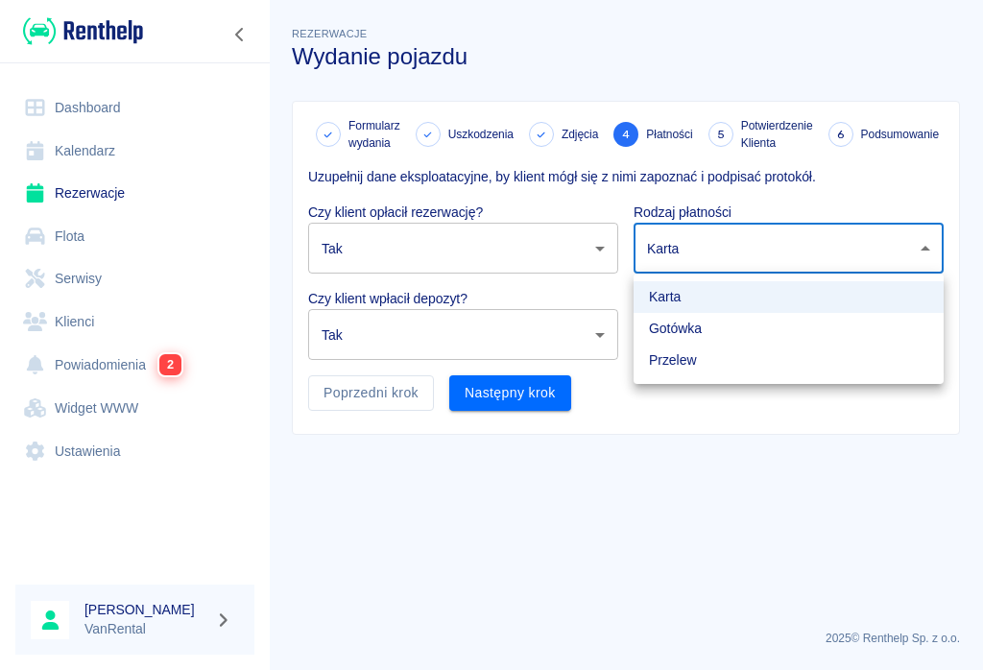
click at [680, 322] on li "Gotówka" at bounding box center [788, 329] width 310 height 32
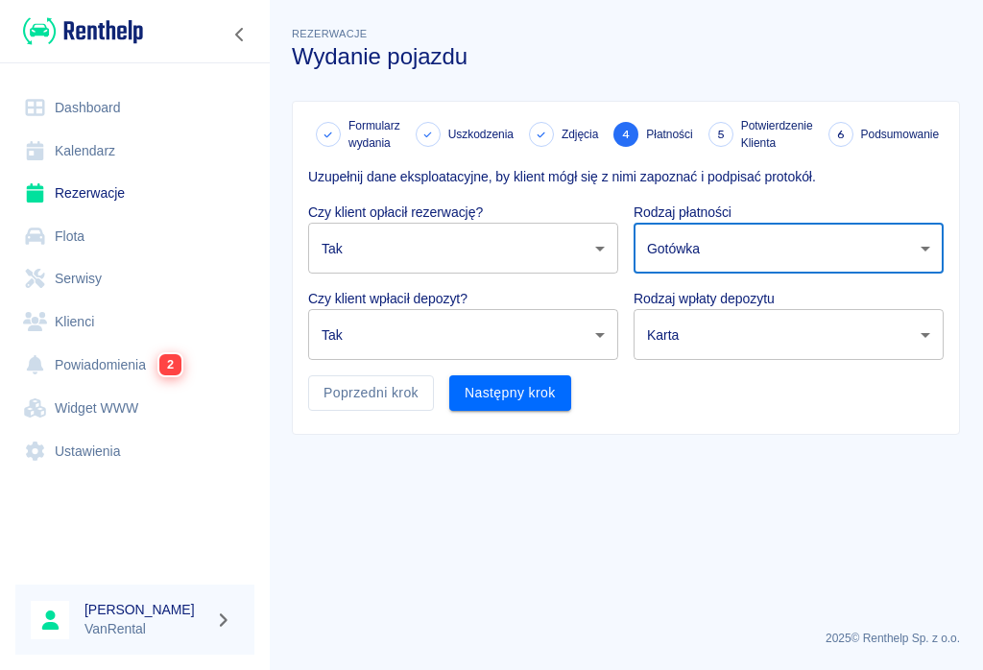
type input "cash"
click at [736, 256] on body "Używamy plików Cookies, by zapewnić Ci najlepsze możliwe doświadczenie. Aby dow…" at bounding box center [491, 335] width 983 height 670
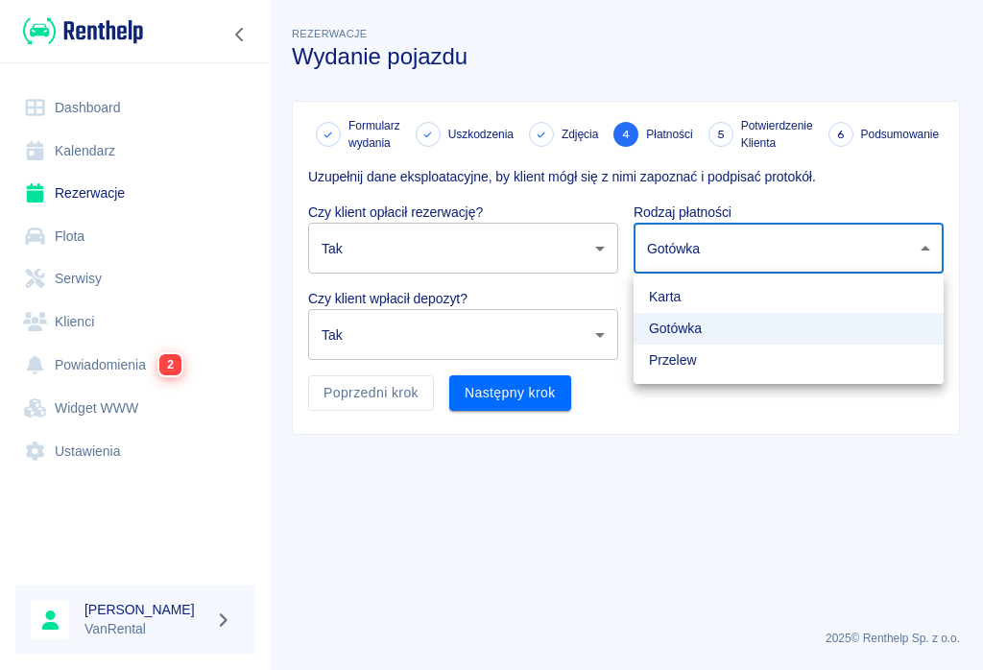
click at [736, 248] on div at bounding box center [491, 335] width 983 height 670
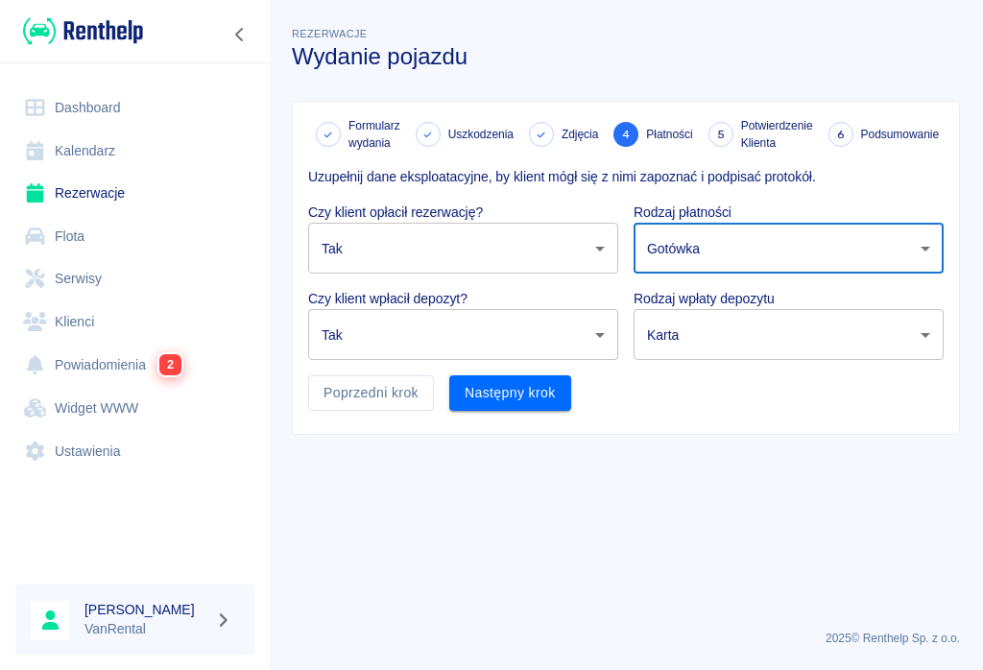
click at [736, 346] on body "Używamy plików Cookies, by zapewnić Ci najlepsze możliwe doświadczenie. Aby dow…" at bounding box center [491, 335] width 983 height 670
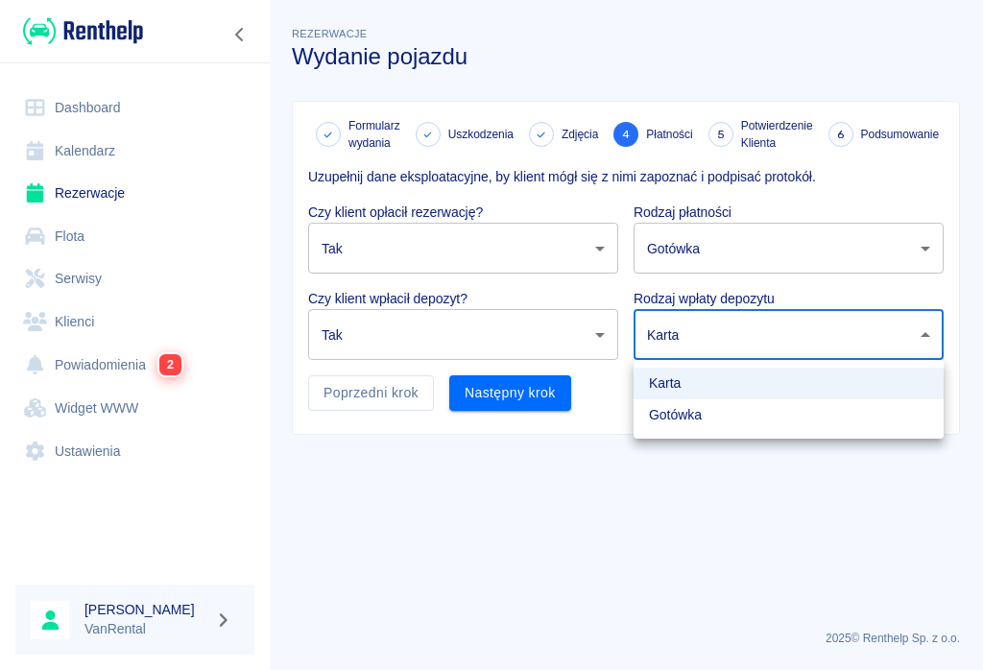
click at [685, 420] on li "Gotówka" at bounding box center [788, 415] width 310 height 32
type input "cash"
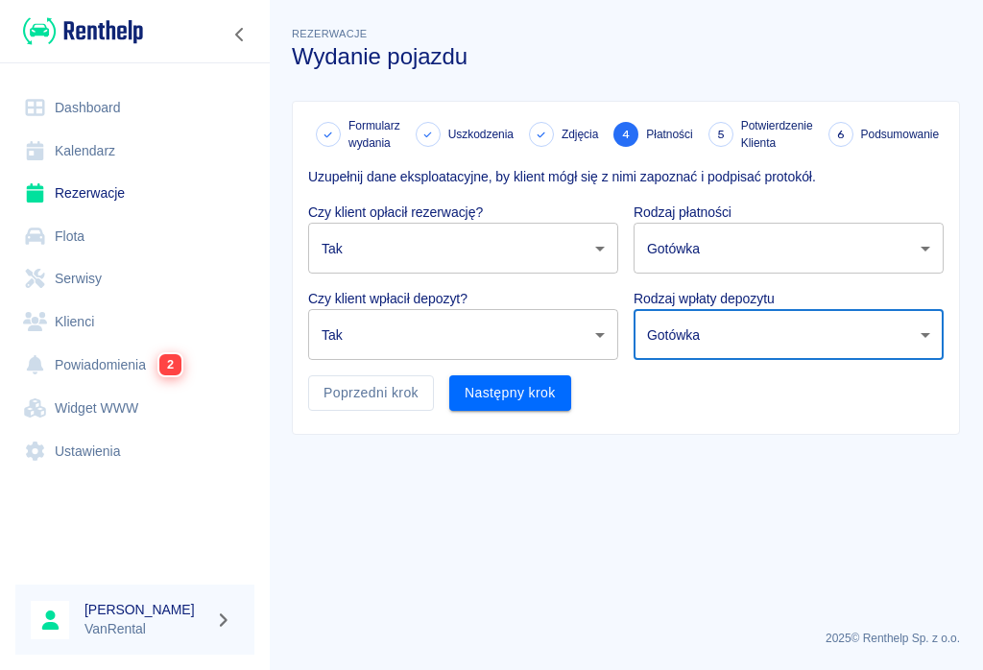
click at [736, 251] on body "Używamy plików Cookies, by zapewnić Ci najlepsze możliwe doświadczenie. Aby dow…" at bounding box center [491, 335] width 983 height 670
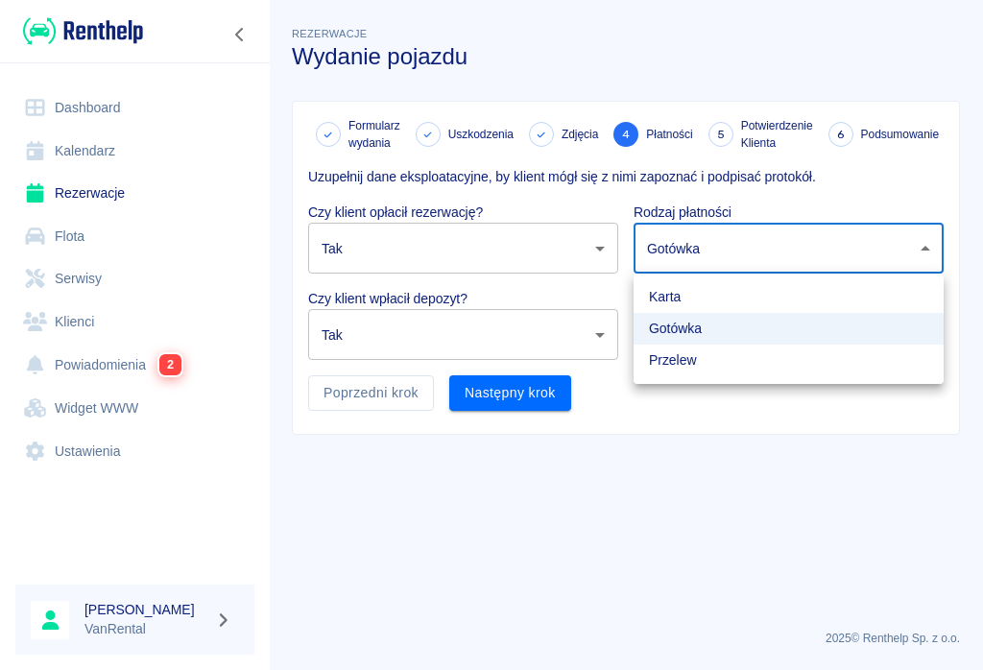
click at [687, 357] on li "Przelew" at bounding box center [788, 361] width 310 height 32
type input "bank_transfer"
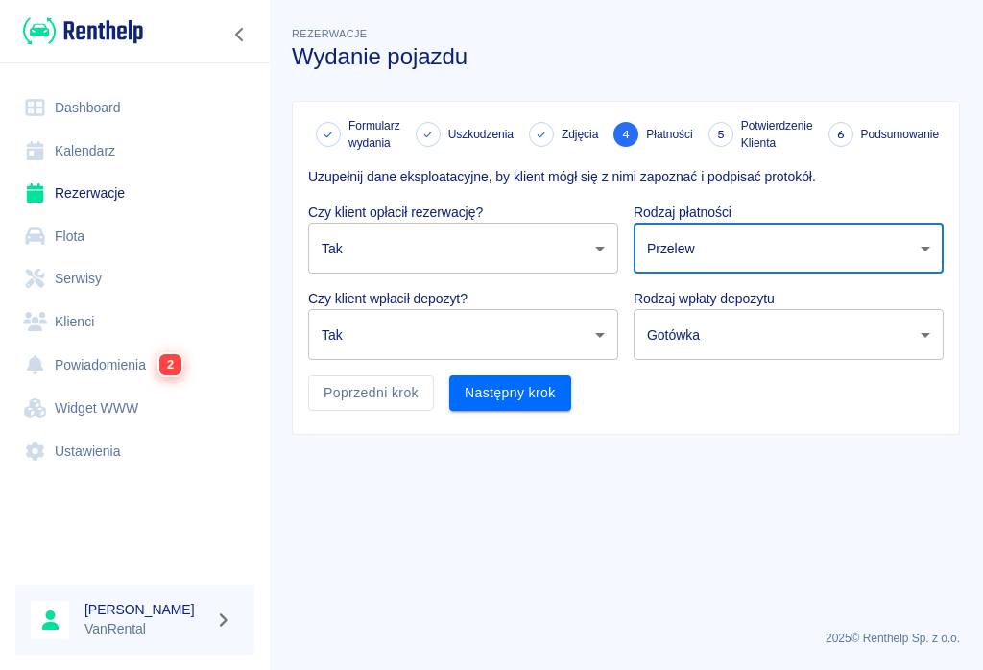
click at [513, 390] on button "Następny krok" at bounding box center [510, 393] width 122 height 36
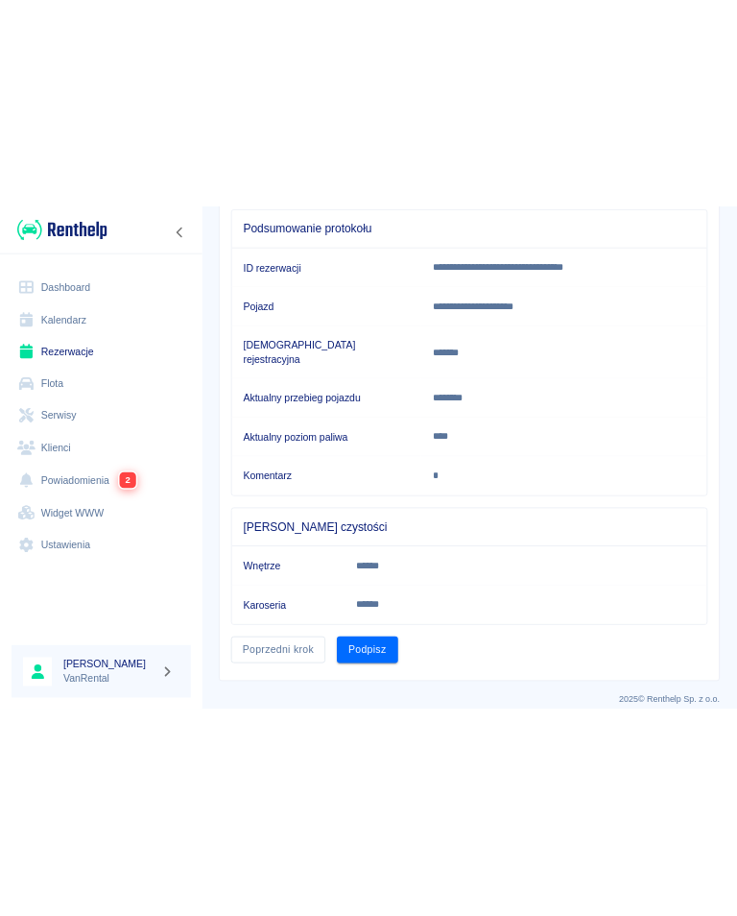
scroll to position [198, 0]
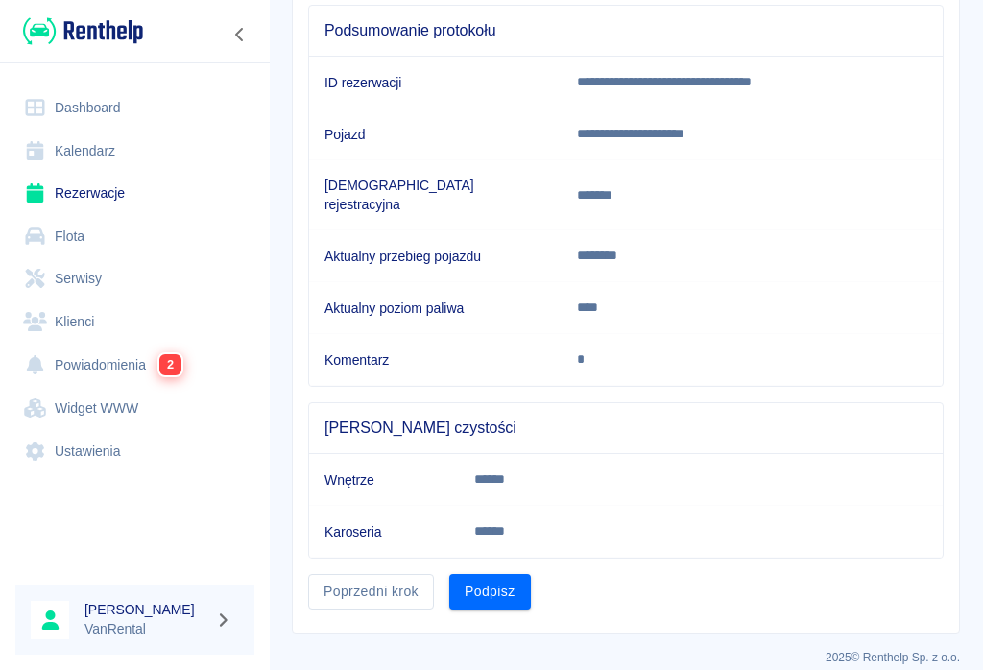
click at [482, 574] on button "Podpisz" at bounding box center [490, 592] width 82 height 36
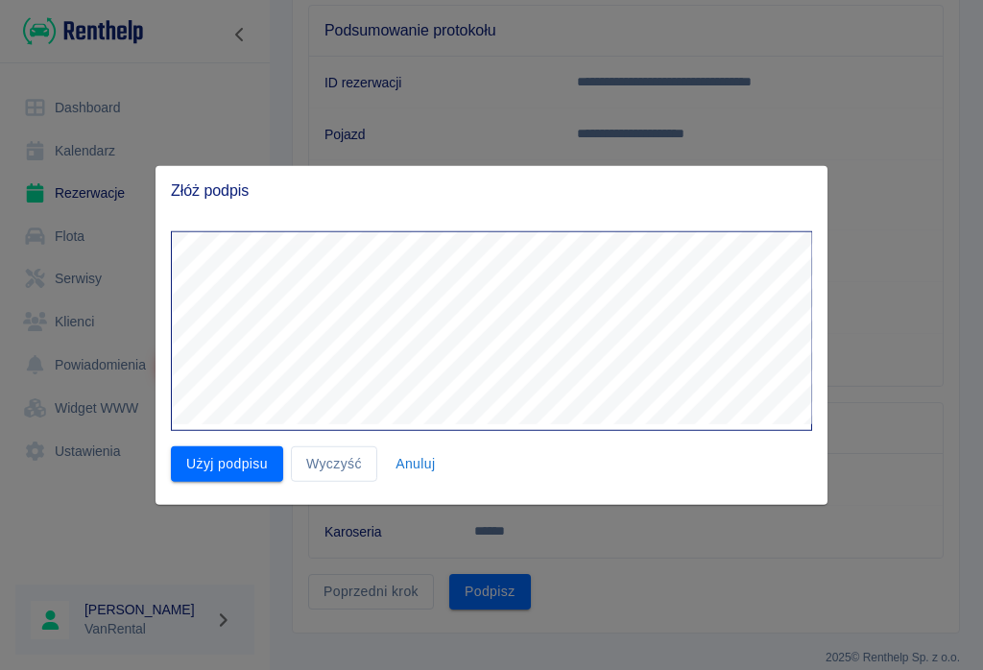
click at [216, 460] on button "Użyj podpisu" at bounding box center [227, 464] width 112 height 36
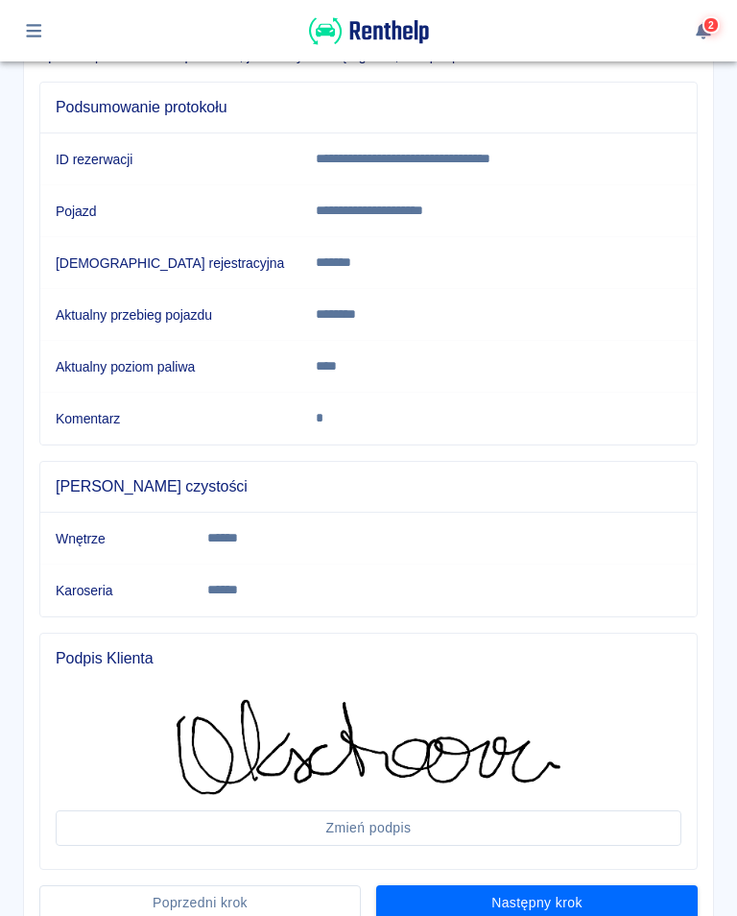
click at [555, 901] on button "Następny krok" at bounding box center [537, 903] width 322 height 36
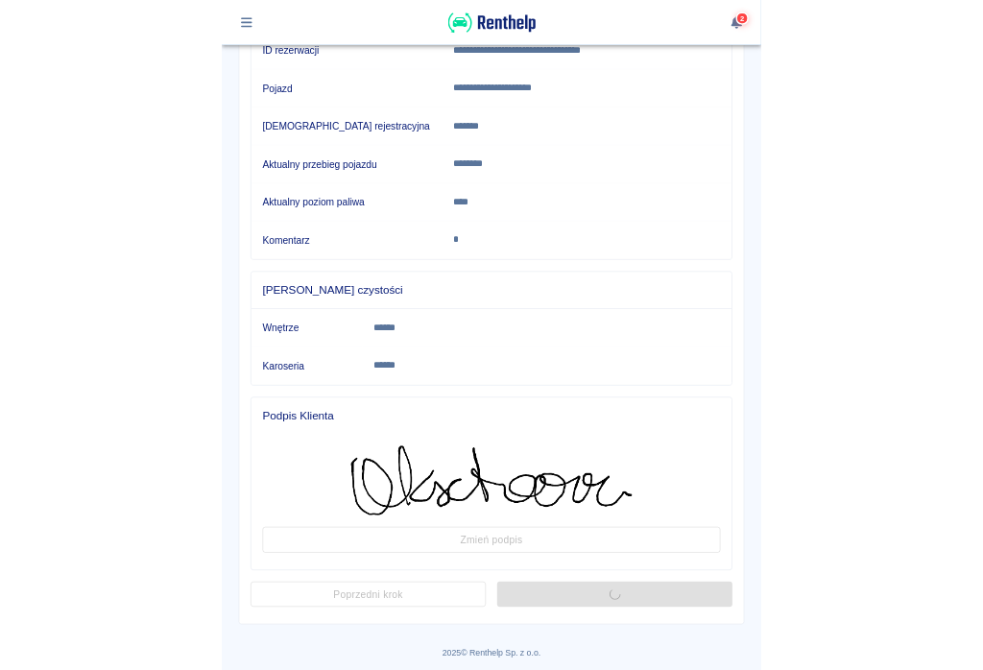
scroll to position [0, 0]
